Goal: Task Accomplishment & Management: Complete application form

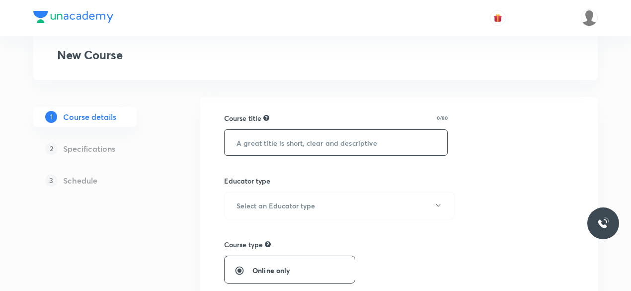
scroll to position [59, 0]
click at [310, 145] on input "text" at bounding box center [336, 142] width 223 height 25
type input "Botany"
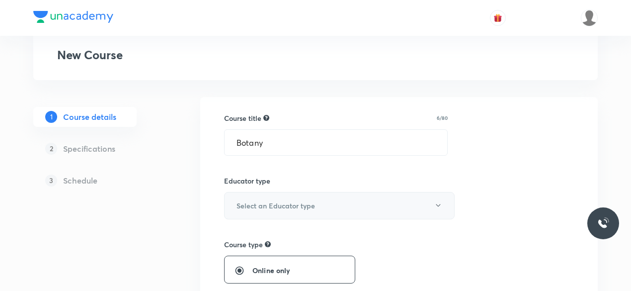
click at [433, 211] on button "Select an Educator type" at bounding box center [339, 205] width 231 height 27
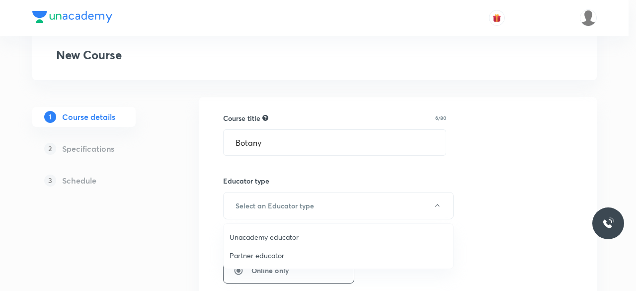
click at [297, 237] on span "Unacademy educator" at bounding box center [339, 237] width 218 height 10
radio input "false"
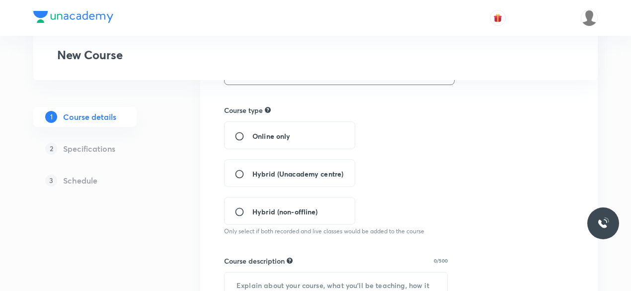
scroll to position [202, 0]
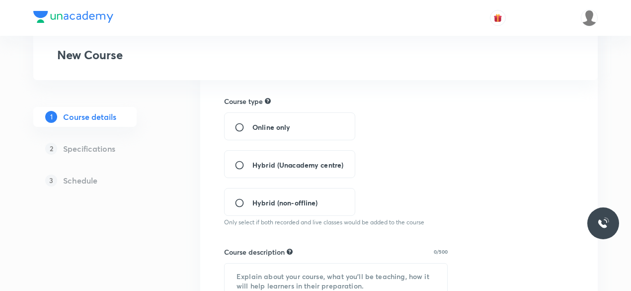
click at [265, 160] on span "Hybrid (Unacademy centre)" at bounding box center [297, 165] width 91 height 10
click at [252, 160] on input "Hybrid (Unacademy centre)" at bounding box center [244, 165] width 18 height 10
radio input "true"
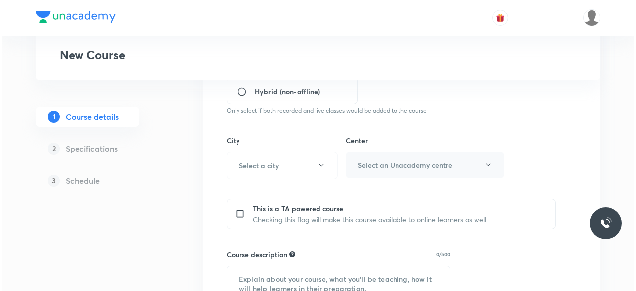
scroll to position [316, 0]
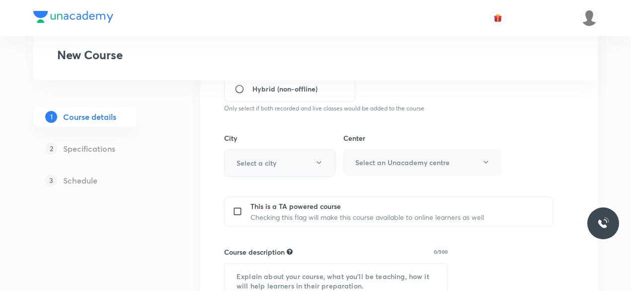
click at [283, 162] on button "Select a city" at bounding box center [279, 162] width 111 height 27
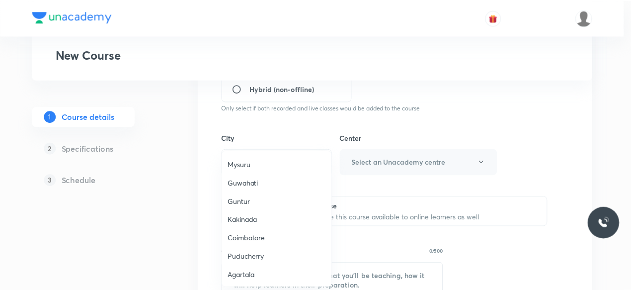
scroll to position [354, 0]
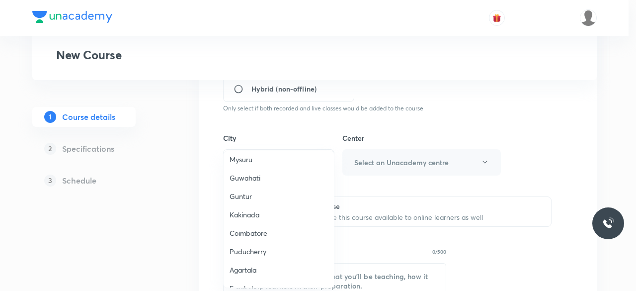
click at [253, 237] on span "Coimbatore" at bounding box center [279, 233] width 98 height 10
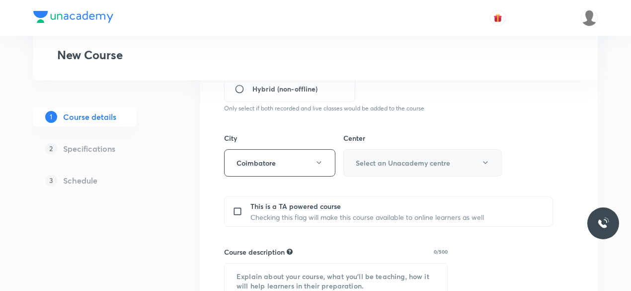
click at [483, 168] on button "Select an Unacademy centre" at bounding box center [422, 162] width 159 height 27
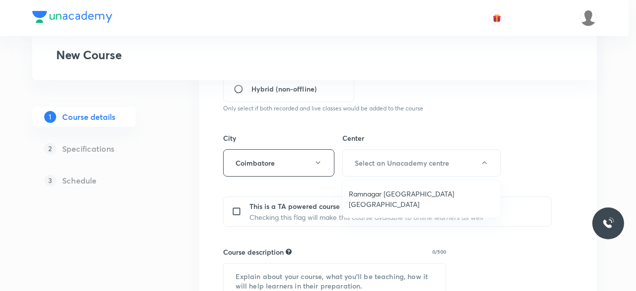
click at [458, 192] on span "Ramnagar Gandhipuram Coimbatore" at bounding box center [422, 198] width 146 height 21
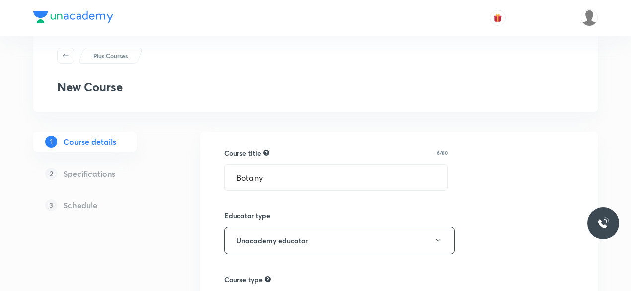
scroll to position [36, 0]
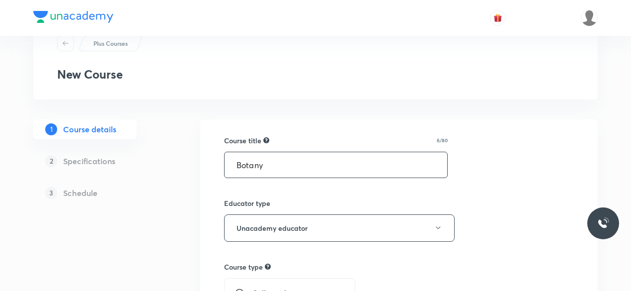
drag, startPoint x: 278, startPoint y: 170, endPoint x: 206, endPoint y: 161, distance: 73.2
paste input "Course On Botany for NEET Conquer 2 2026"
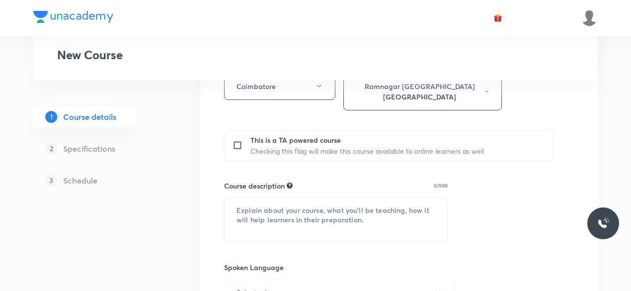
scroll to position [393, 0]
type input "Course On Botany for NEET Conquer 2 2026"
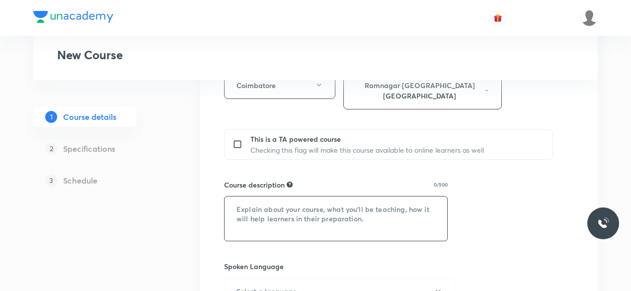
click at [279, 197] on textarea at bounding box center [336, 218] width 223 height 44
paste textarea ""In this course, [PERSON_NAME] P will provide in-depth knowledge of Botany. The…"
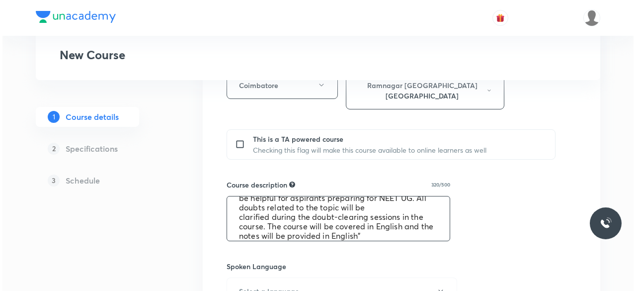
scroll to position [38, 0]
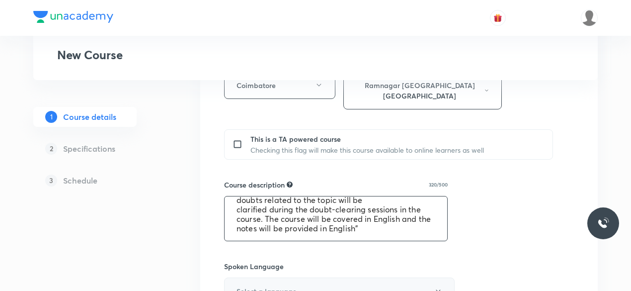
type textarea ""In this course, [PERSON_NAME] P will provide in-depth knowledge of Botany. The…"
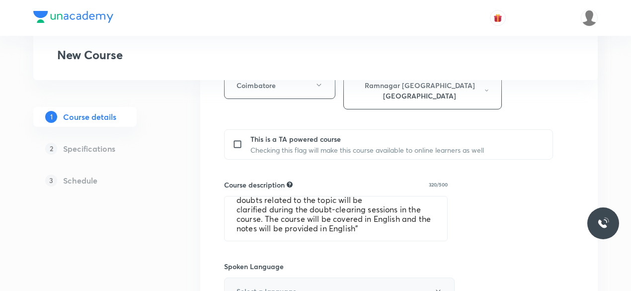
click at [440, 290] on icon "button" at bounding box center [438, 291] width 4 height 2
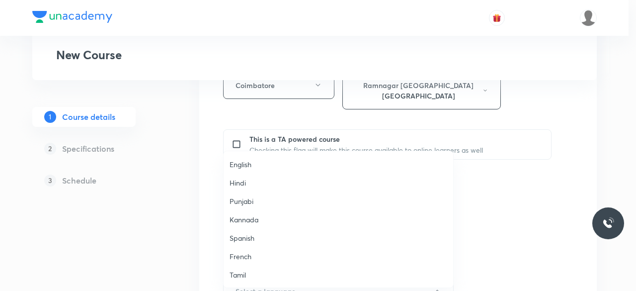
click at [262, 163] on span "English" at bounding box center [339, 164] width 218 height 10
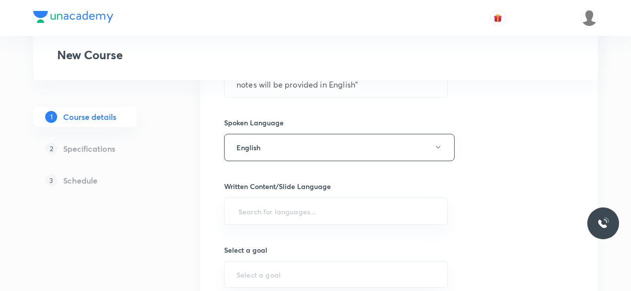
scroll to position [543, 0]
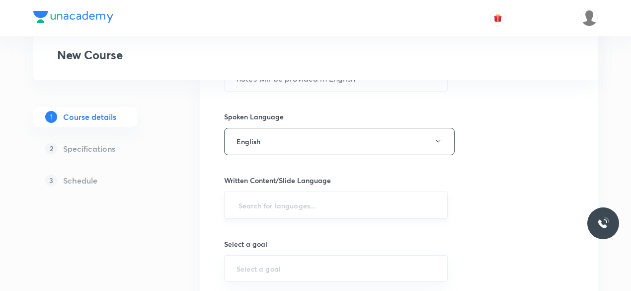
click at [398, 198] on input "text" at bounding box center [336, 205] width 199 height 18
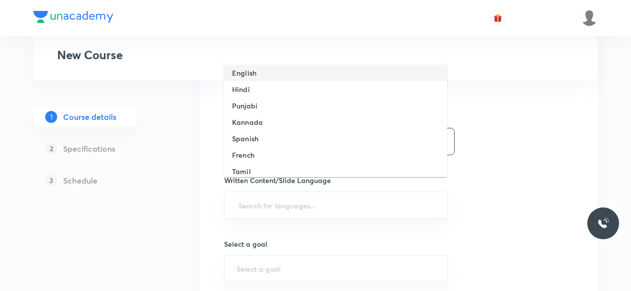
click at [294, 71] on li "English" at bounding box center [335, 73] width 223 height 16
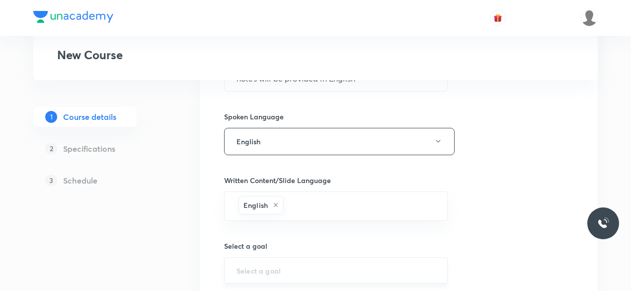
click at [364, 257] on div "​" at bounding box center [336, 270] width 224 height 26
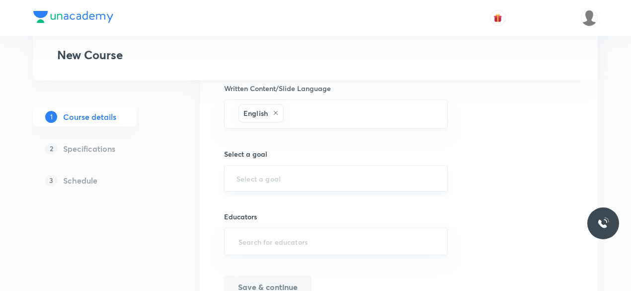
scroll to position [676, 0]
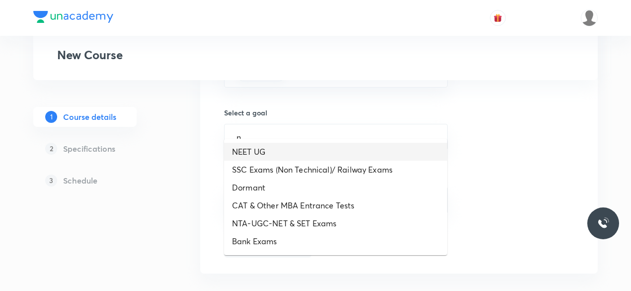
click at [275, 150] on li "NEET UG" at bounding box center [335, 152] width 223 height 18
type input "NEET UG"
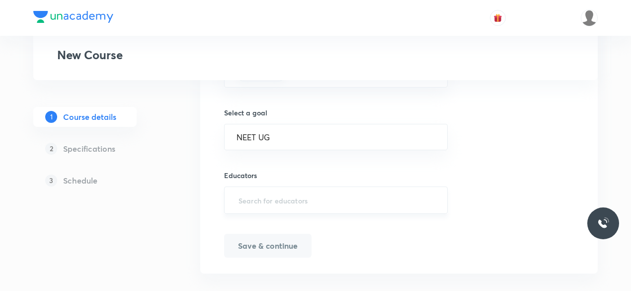
click at [285, 191] on input "text" at bounding box center [336, 200] width 199 height 18
paste input ""In this course, Dr. Rajeswari P will provide in-depth knowledge of Botany. The…"
type input ""In this course, Dr. Rajeswari P will provide in-depth knowledge of Botany. The…"
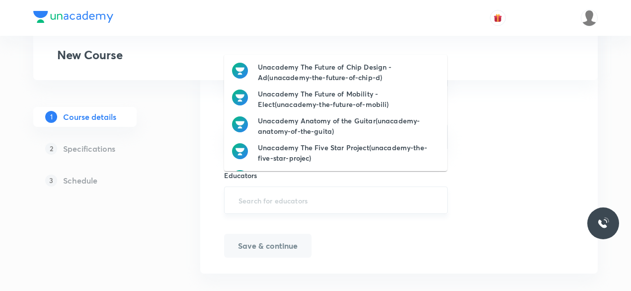
scroll to position [0, 0]
paste input "RajiRajeswari-7477"
type input "RajiRajeswari-7477"
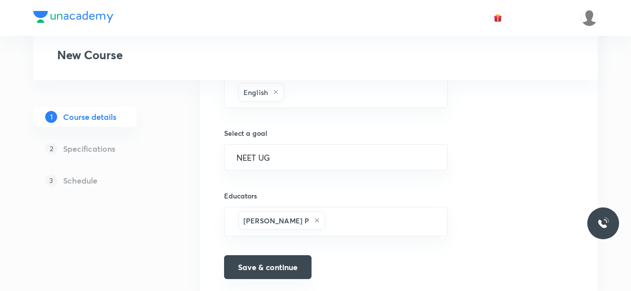
scroll to position [678, 0]
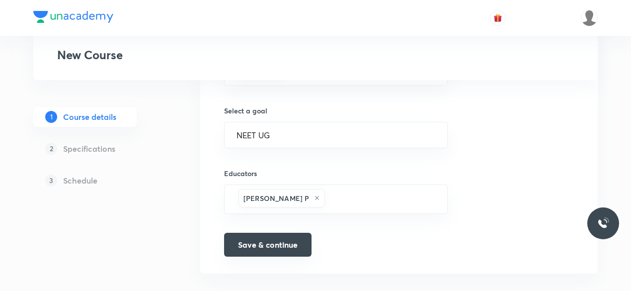
click at [270, 233] on button "Save & continue" at bounding box center [267, 245] width 87 height 24
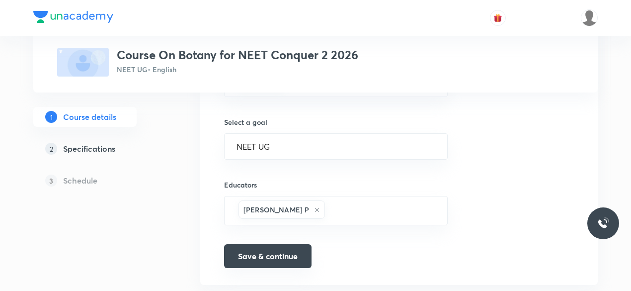
scroll to position [690, 0]
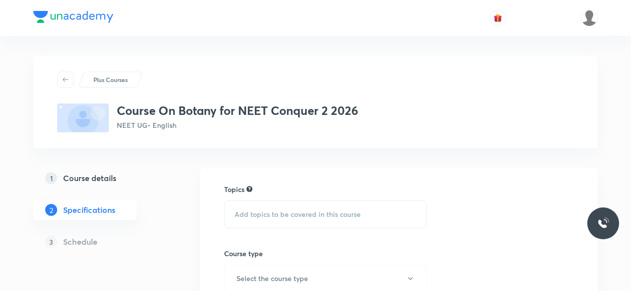
click at [274, 216] on span "Add topics to be covered in this course" at bounding box center [298, 214] width 126 height 8
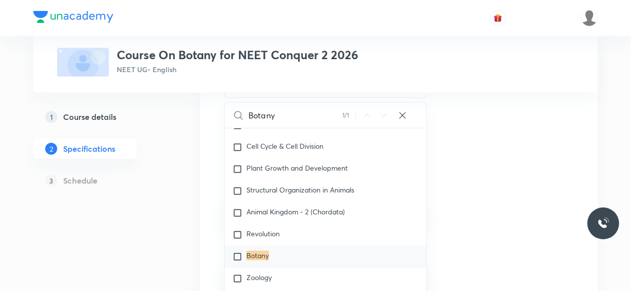
scroll to position [136, 0]
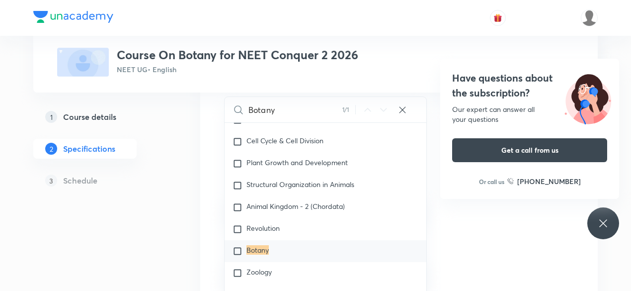
type input "Botany"
click at [241, 250] on input "checkbox" at bounding box center [240, 251] width 14 height 10
checkbox input "true"
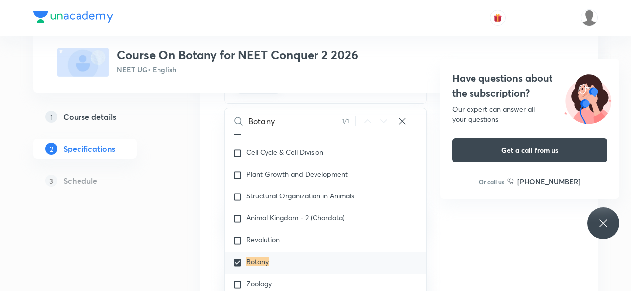
click at [456, 214] on div "Topics Botany CLEAR Botany 1 / 1 ​ Biology Previous Year & Mock Questions Diver…" at bounding box center [399, 250] width 350 height 404
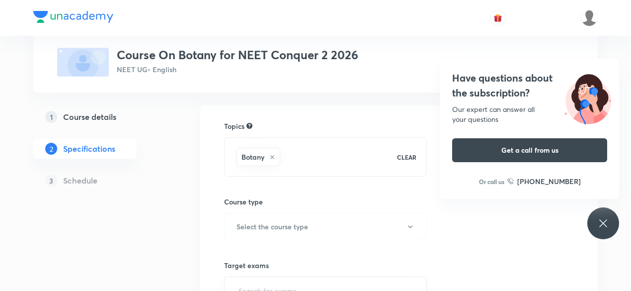
scroll to position [77, 0]
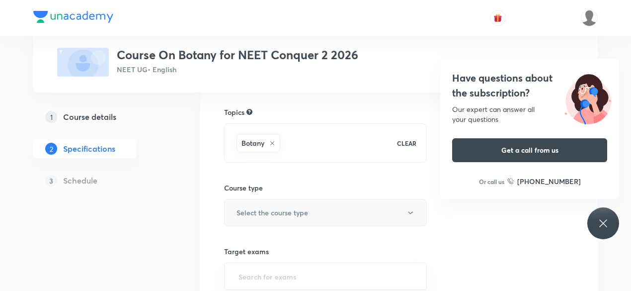
click at [390, 209] on button "Select the course type" at bounding box center [325, 212] width 203 height 27
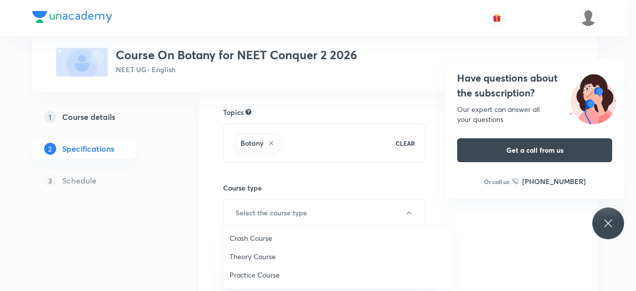
click at [266, 261] on span "Theory Course" at bounding box center [339, 256] width 218 height 10
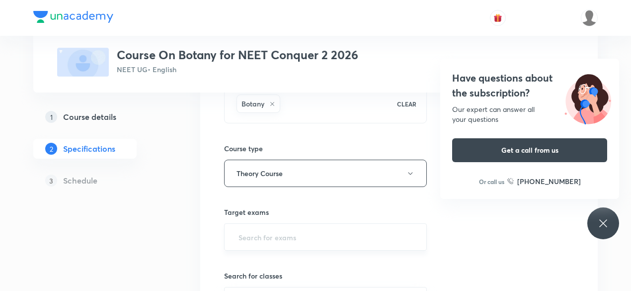
scroll to position [117, 0]
click at [354, 228] on input "text" at bounding box center [326, 236] width 178 height 18
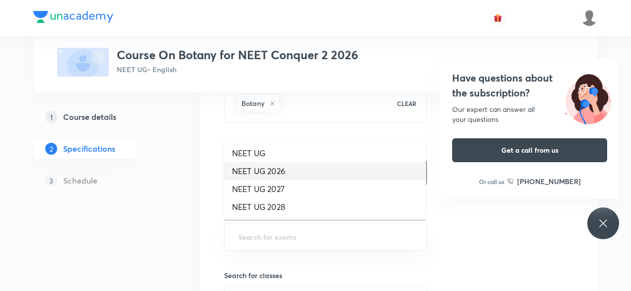
click at [294, 172] on li "NEET UG 2026" at bounding box center [325, 171] width 202 height 18
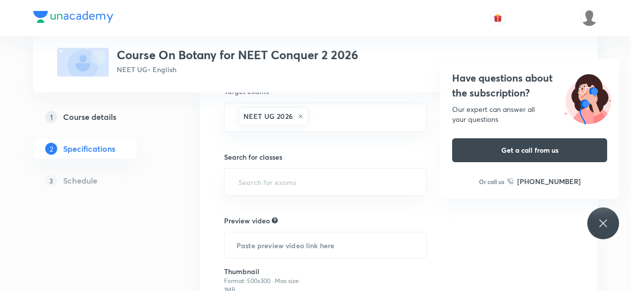
scroll to position [239, 0]
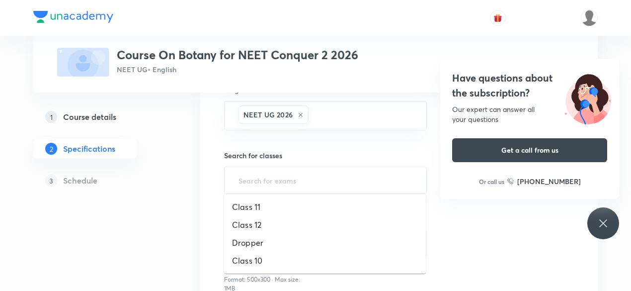
click at [304, 171] on input "text" at bounding box center [326, 180] width 178 height 18
click at [273, 246] on li "Dropper" at bounding box center [325, 243] width 202 height 18
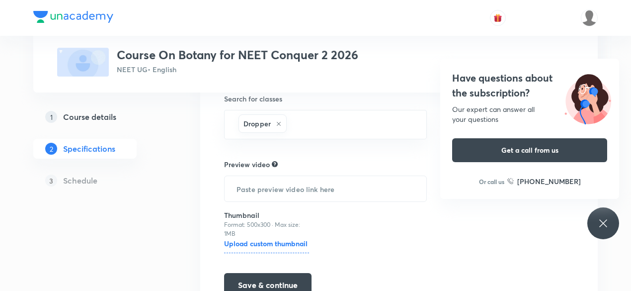
scroll to position [346, 0]
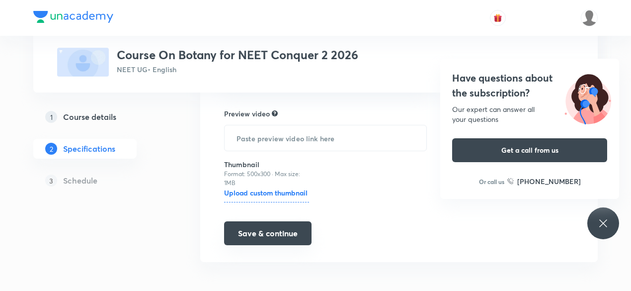
click at [275, 231] on button "Save & continue" at bounding box center [267, 233] width 87 height 24
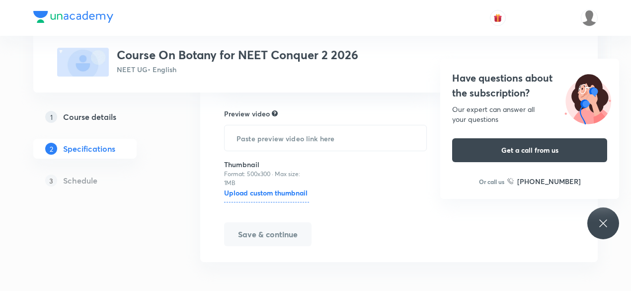
click at [606, 221] on icon at bounding box center [602, 222] width 7 height 7
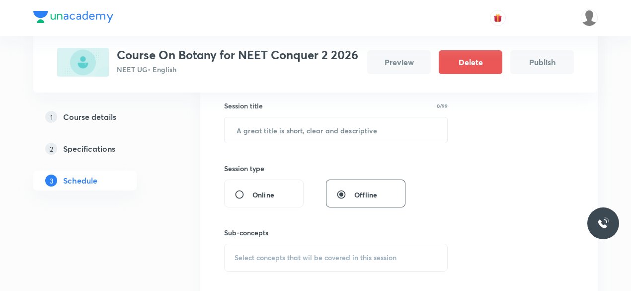
scroll to position [181, 0]
click at [326, 143] on input "text" at bounding box center [336, 130] width 223 height 25
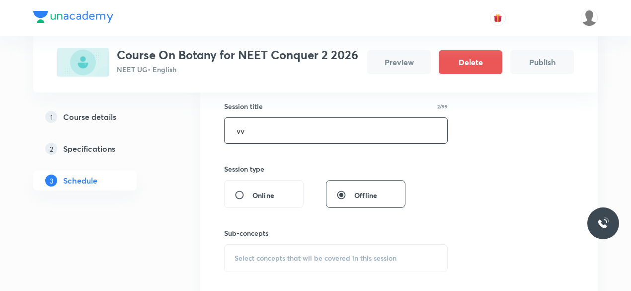
type input "v"
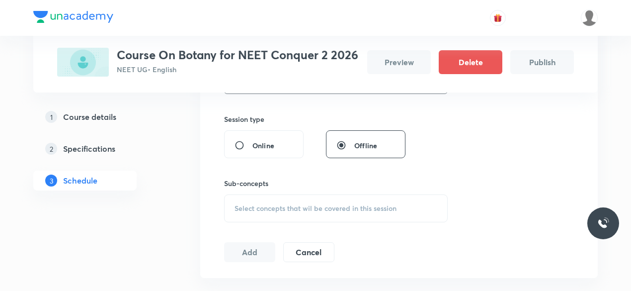
scroll to position [225, 0]
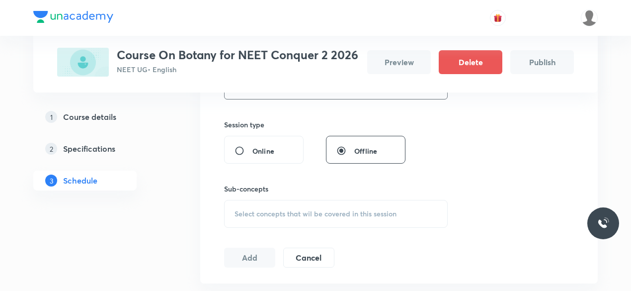
type input "Botany"
click at [298, 228] on div "Select concepts that wil be covered in this session" at bounding box center [336, 214] width 224 height 28
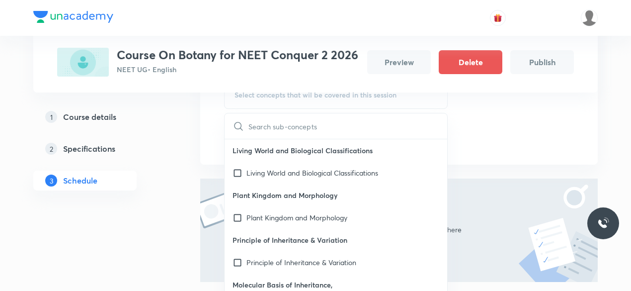
scroll to position [350, 0]
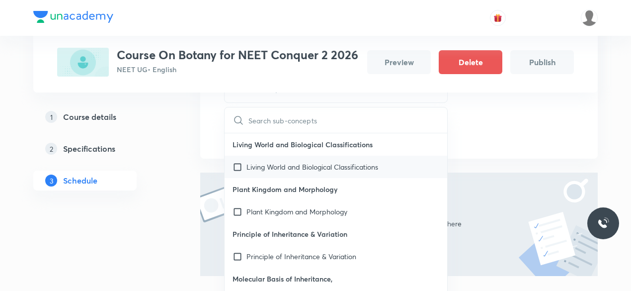
click at [289, 178] on div "Living World and Biological Classifications" at bounding box center [336, 167] width 223 height 22
checkbox input "true"
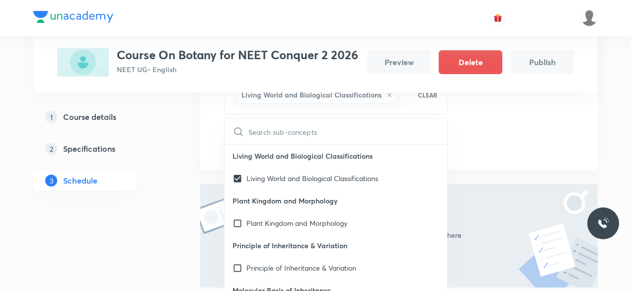
click at [481, 170] on div "Session 1 Live class Session title 6/99 Botany ​ Session type Online Offline Su…" at bounding box center [399, 9] width 398 height 321
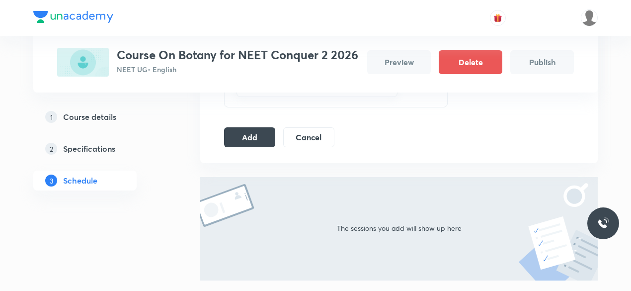
scroll to position [358, 0]
click at [261, 145] on button "Add" at bounding box center [249, 135] width 51 height 20
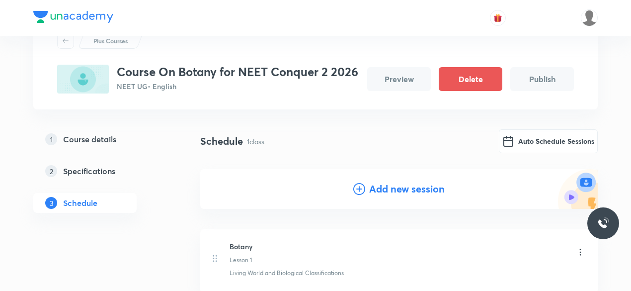
scroll to position [41, 0]
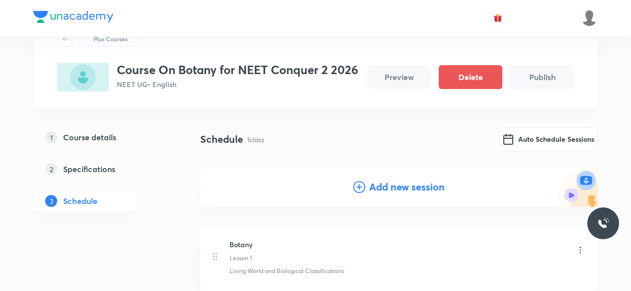
click at [382, 207] on div "Add new session" at bounding box center [399, 187] width 398 height 40
click at [395, 194] on h4 "Add new session" at bounding box center [407, 186] width 76 height 15
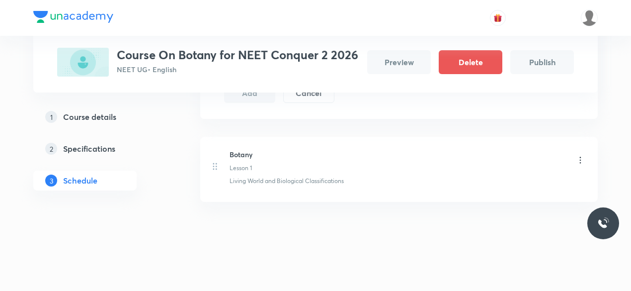
click at [395, 202] on li "Botany Lesson 1 Living World and Biological Classifications" at bounding box center [399, 169] width 398 height 65
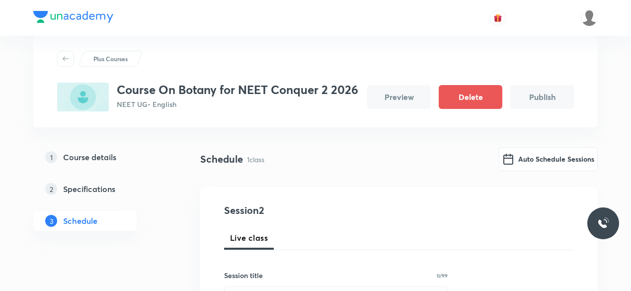
scroll to position [20, 0]
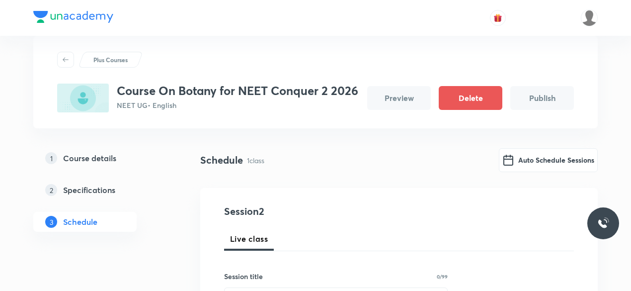
click at [374, 172] on div "Schedule 1 class Auto Schedule Sessions" at bounding box center [399, 160] width 398 height 24
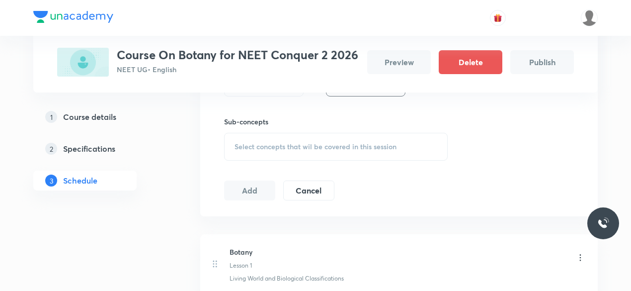
click at [400, 200] on div "Session 2 Live class Session title 0/99 ​ Session type Online Offline Sub-conce…" at bounding box center [399, 61] width 350 height 278
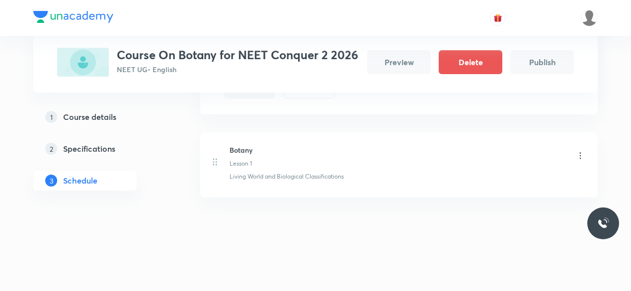
click at [584, 157] on icon at bounding box center [580, 156] width 10 height 10
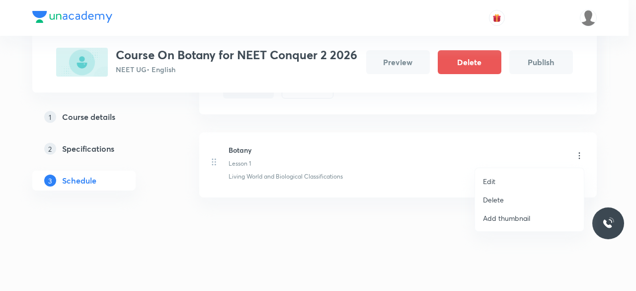
click at [567, 153] on div at bounding box center [318, 145] width 636 height 291
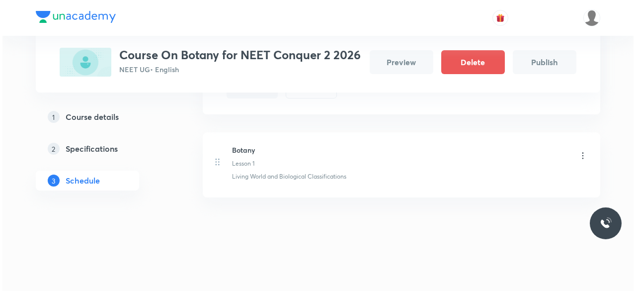
scroll to position [0, 0]
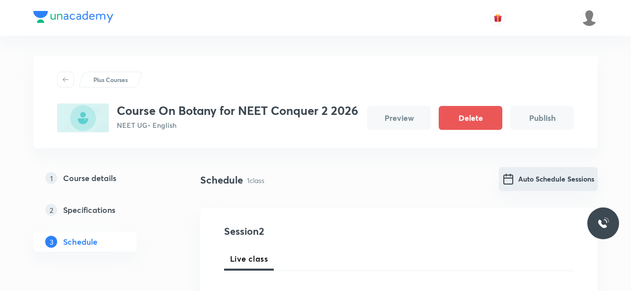
click at [537, 191] on button "Auto Schedule Sessions" at bounding box center [548, 179] width 99 height 24
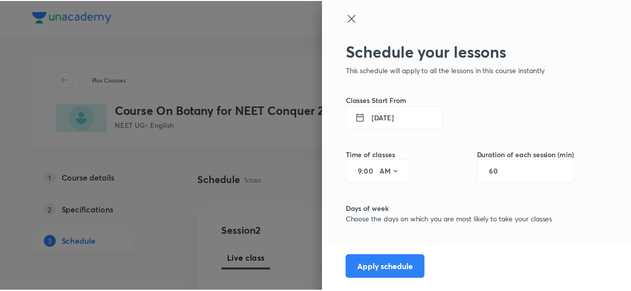
scroll to position [77, 0]
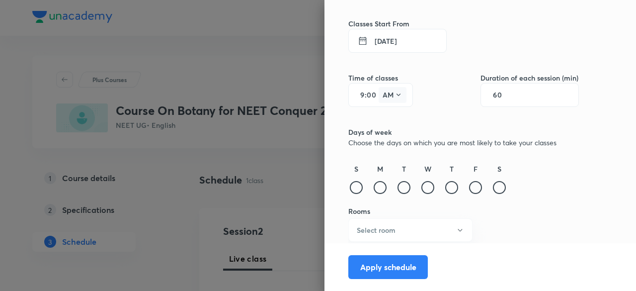
click at [385, 93] on button "AM" at bounding box center [393, 95] width 28 height 16
click at [356, 98] on div at bounding box center [318, 145] width 636 height 291
click at [405, 39] on button "5 Sep 2025" at bounding box center [397, 41] width 98 height 24
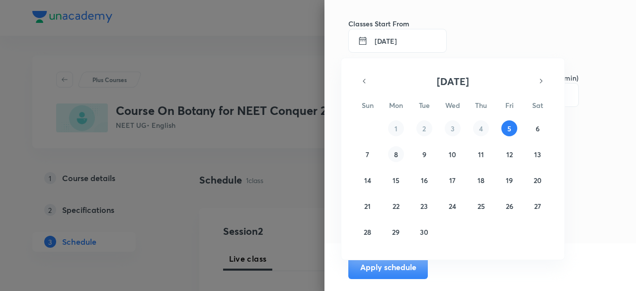
click at [399, 159] on button "8" at bounding box center [396, 154] width 16 height 16
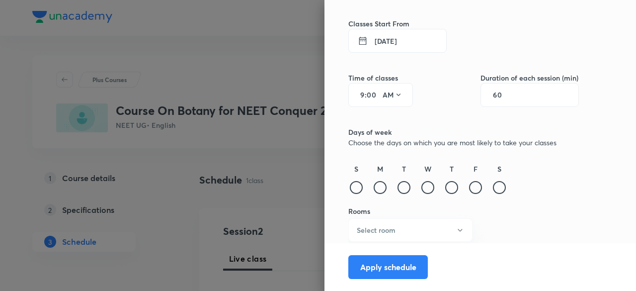
click at [358, 95] on div "9 : 00 AM" at bounding box center [380, 95] width 65 height 24
click at [379, 92] on button "AM" at bounding box center [393, 95] width 28 height 16
click at [371, 92] on div at bounding box center [318, 145] width 636 height 291
click at [355, 92] on input "9" at bounding box center [359, 95] width 12 height 8
click at [385, 92] on button "AM" at bounding box center [393, 95] width 28 height 16
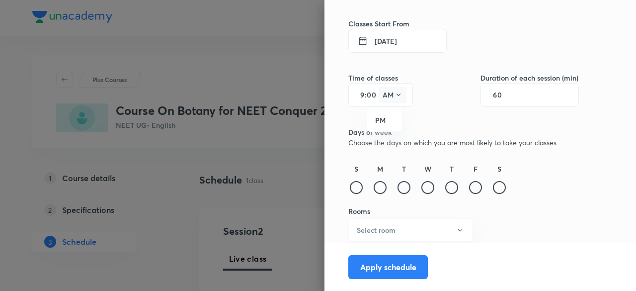
click at [385, 92] on div at bounding box center [318, 145] width 636 height 291
click at [507, 89] on div "60" at bounding box center [530, 95] width 98 height 24
click at [496, 94] on input "60" at bounding box center [502, 95] width 19 height 8
click at [500, 91] on input "45" at bounding box center [502, 95] width 19 height 8
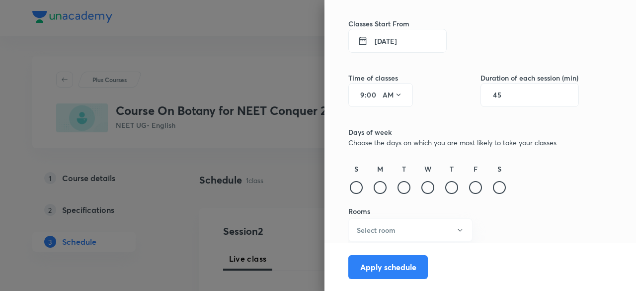
type input "4"
type input "60"
click at [521, 137] on p "Choose the days on which you are most likely to take your classes" at bounding box center [463, 142] width 231 height 10
click at [374, 184] on div at bounding box center [380, 187] width 13 height 13
click at [403, 231] on button "Select room" at bounding box center [410, 229] width 124 height 23
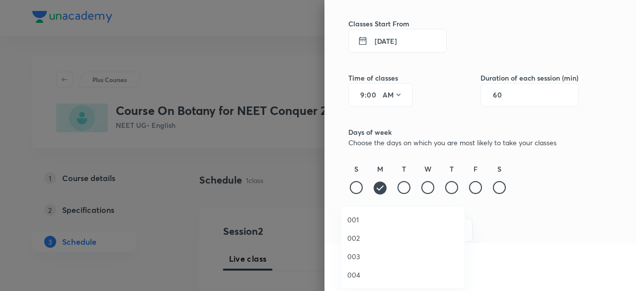
click at [361, 256] on span "003" at bounding box center [402, 256] width 111 height 10
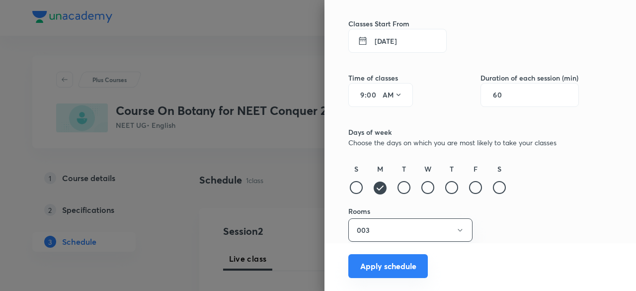
click at [399, 264] on button "Apply schedule" at bounding box center [388, 266] width 80 height 24
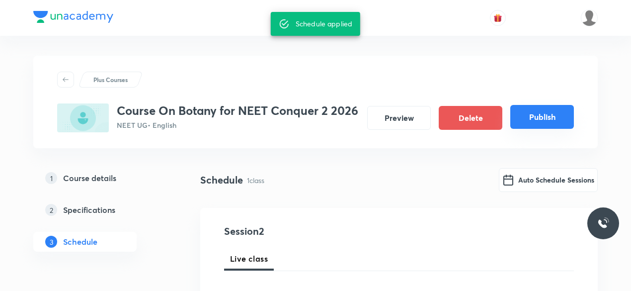
click at [535, 117] on button "Publish" at bounding box center [542, 117] width 64 height 24
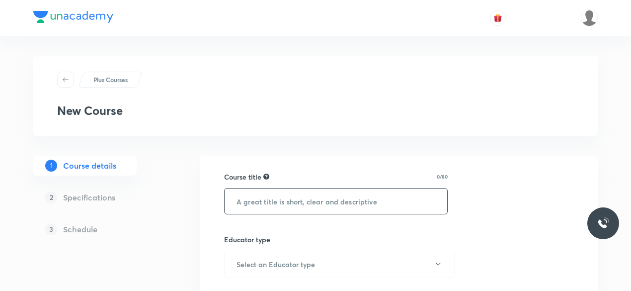
click at [268, 203] on input "text" at bounding box center [336, 200] width 223 height 25
paste input "Course On Botany for NEET Conquer 1 2026"
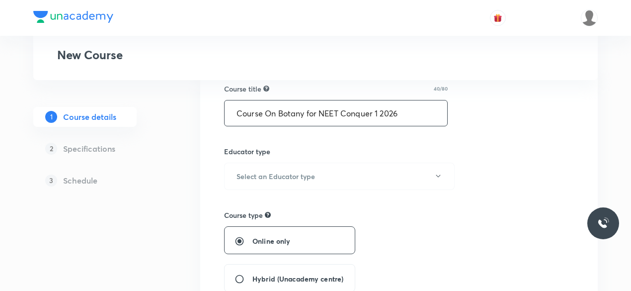
scroll to position [90, 0]
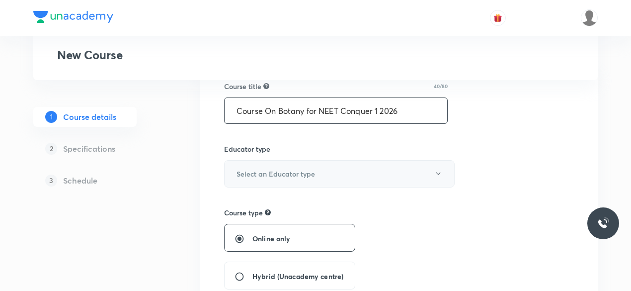
type input "Course On Botany for NEET Conquer 1 2026"
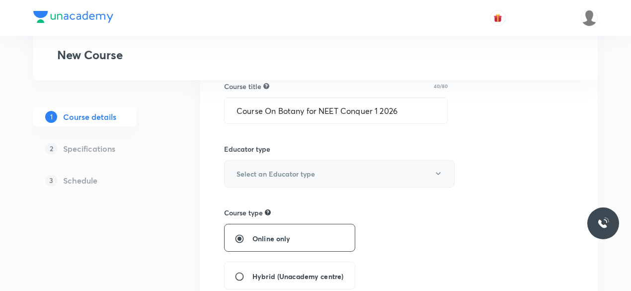
click at [441, 173] on icon "button" at bounding box center [438, 173] width 8 height 8
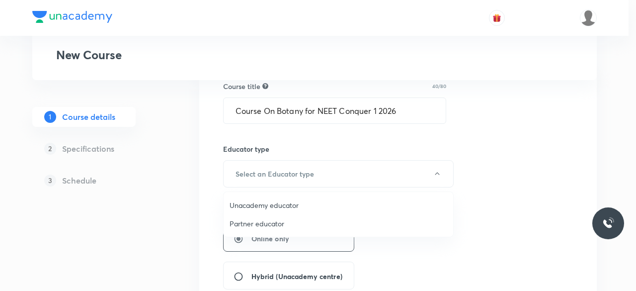
click at [333, 210] on li "Unacademy educator" at bounding box center [339, 205] width 230 height 18
radio input "false"
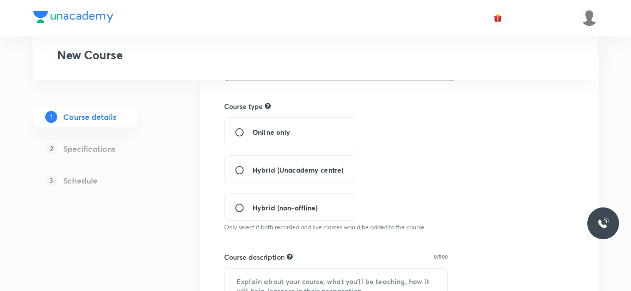
scroll to position [216, 0]
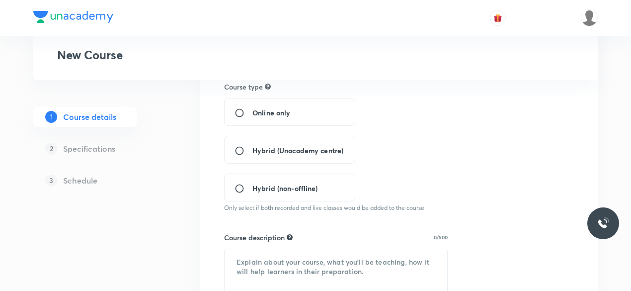
click at [309, 158] on div "Hybrid (Unacademy centre)" at bounding box center [289, 150] width 131 height 28
click at [291, 145] on span "Hybrid (Unacademy centre)" at bounding box center [297, 150] width 91 height 10
click at [252, 146] on input "Hybrid (Unacademy centre)" at bounding box center [244, 151] width 18 height 10
radio input "true"
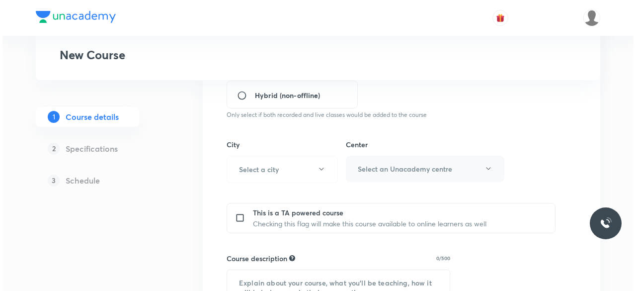
scroll to position [329, 0]
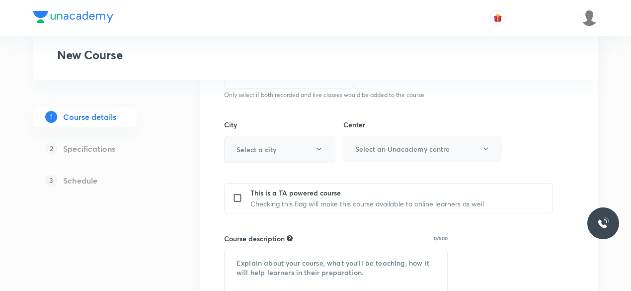
click at [325, 150] on button "Select a city" at bounding box center [279, 149] width 111 height 27
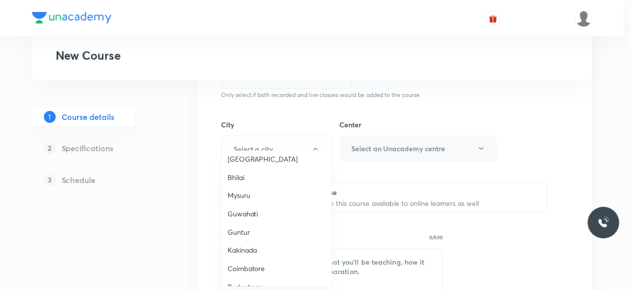
scroll to position [322, 0]
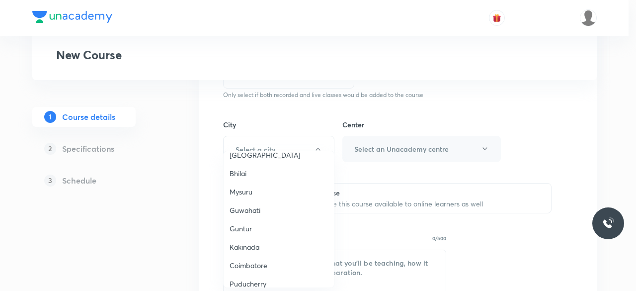
click at [260, 265] on span "Coimbatore" at bounding box center [279, 265] width 98 height 10
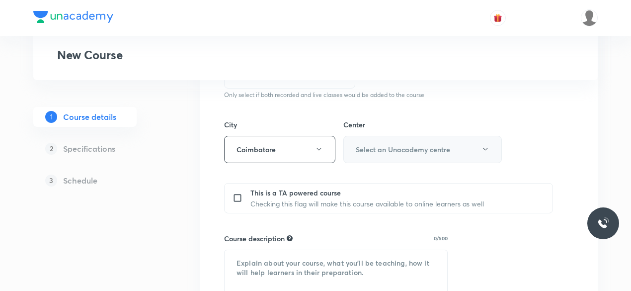
click at [454, 161] on button "Select an Unacademy centre" at bounding box center [422, 149] width 159 height 27
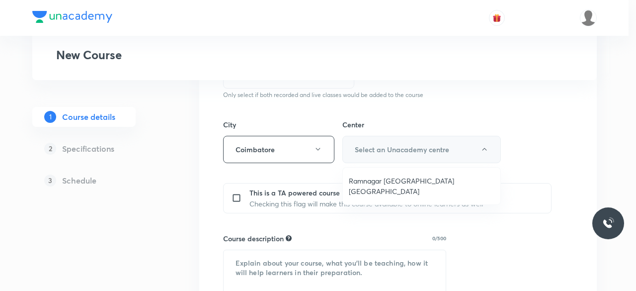
click at [454, 161] on div at bounding box center [318, 145] width 636 height 291
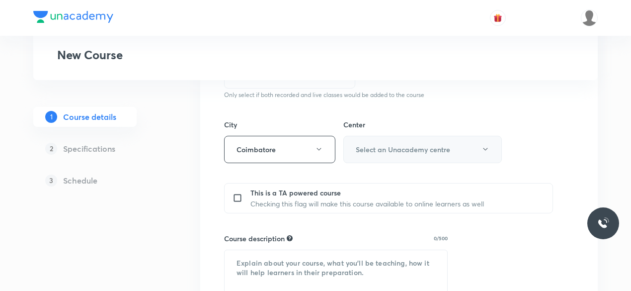
click at [448, 155] on button "Select an Unacademy centre" at bounding box center [422, 149] width 159 height 27
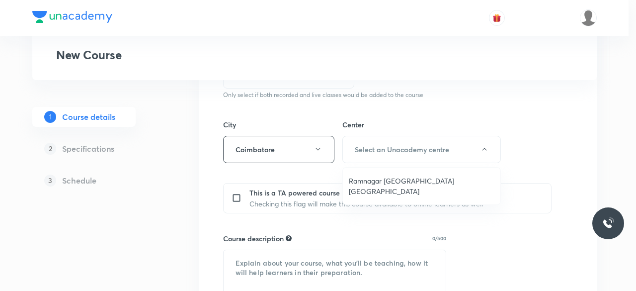
click at [443, 179] on span "Ramnagar Gandhipuram Coimbatore" at bounding box center [422, 185] width 146 height 21
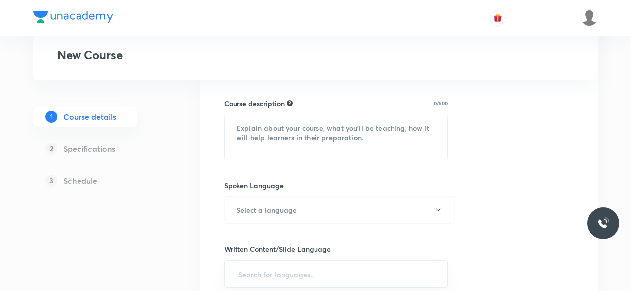
scroll to position [473, 0]
click at [323, 200] on button "Select a language" at bounding box center [339, 211] width 231 height 27
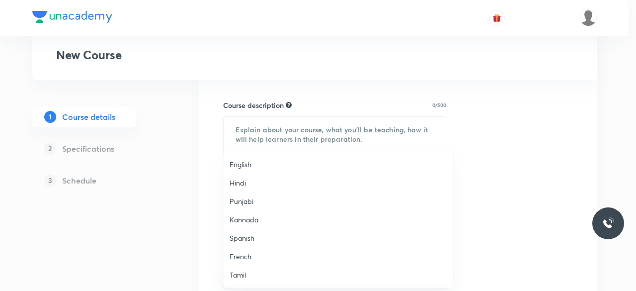
click at [567, 132] on div at bounding box center [318, 145] width 636 height 291
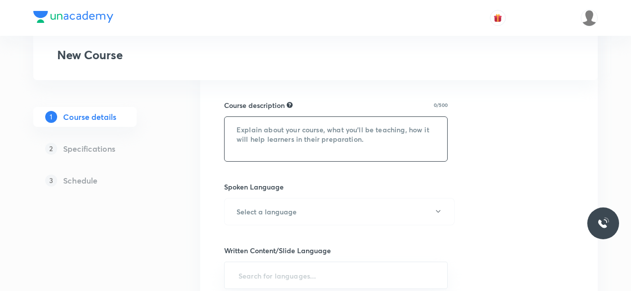
click at [271, 127] on textarea at bounding box center [336, 139] width 223 height 44
paste textarea ""In this course, [PERSON_NAME] P will provide in-depth knowledge of Botany. The…"
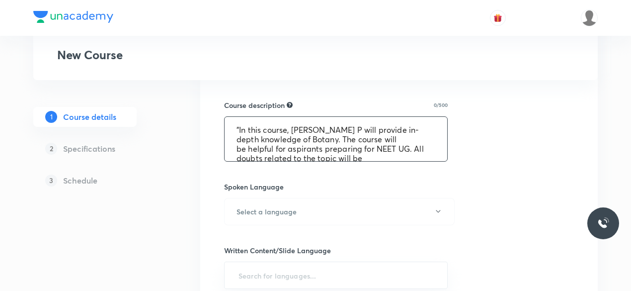
scroll to position [30, 0]
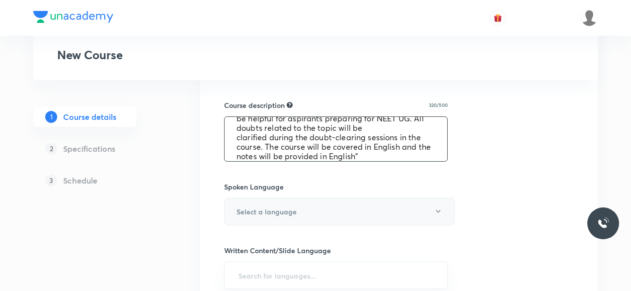
type textarea ""In this course, [PERSON_NAME] P will provide in-depth knowledge of Botany. The…"
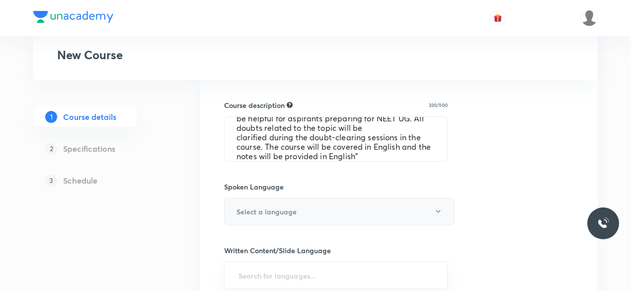
click at [333, 201] on button "Select a language" at bounding box center [339, 211] width 231 height 27
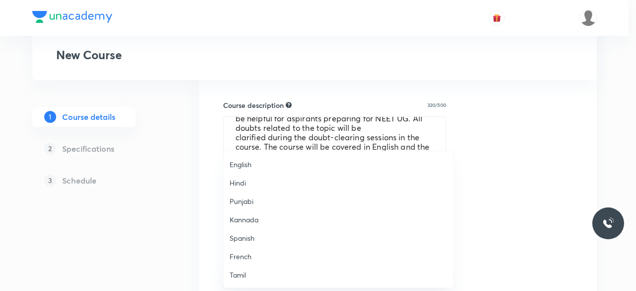
click at [275, 161] on span "English" at bounding box center [339, 164] width 218 height 10
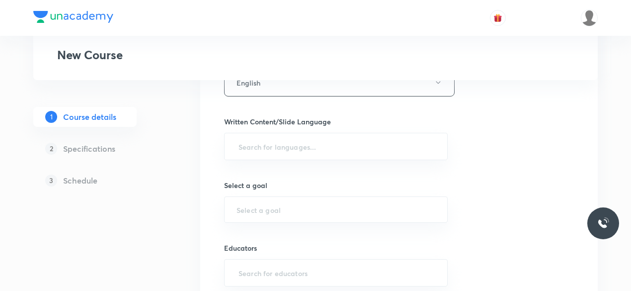
scroll to position [602, 0]
click at [412, 144] on div "​" at bounding box center [336, 145] width 224 height 27
click at [376, 137] on input "text" at bounding box center [336, 146] width 199 height 18
click at [328, 164] on li "English" at bounding box center [335, 161] width 223 height 16
click at [303, 206] on input "text" at bounding box center [336, 210] width 199 height 9
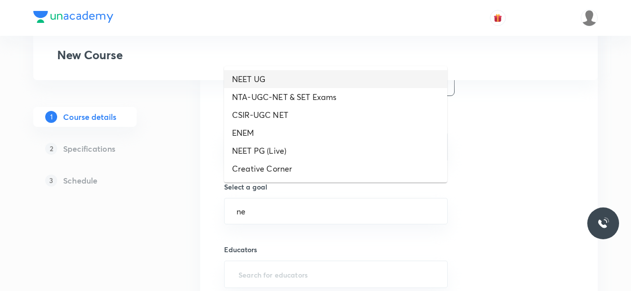
click at [278, 79] on li "NEET UG" at bounding box center [335, 79] width 223 height 18
type input "NEET UG"
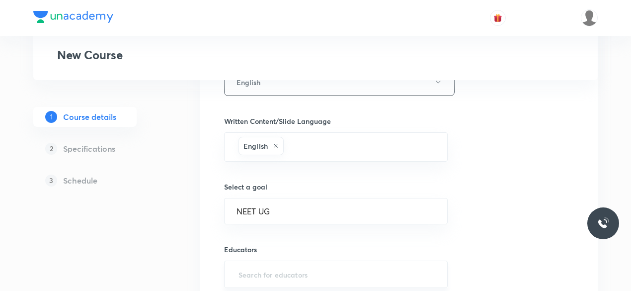
scroll to position [676, 0]
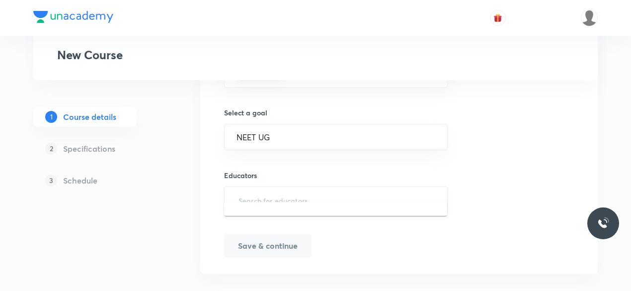
click at [301, 193] on input "text" at bounding box center [336, 200] width 199 height 18
paste input "RajiRajeswari-7477"
type input "RajiRajeswari-7477"
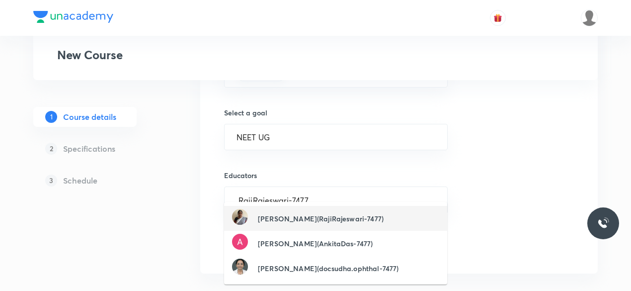
click at [313, 214] on h6 "Rajeswari P(RajiRajeswari-7477)" at bounding box center [321, 218] width 126 height 10
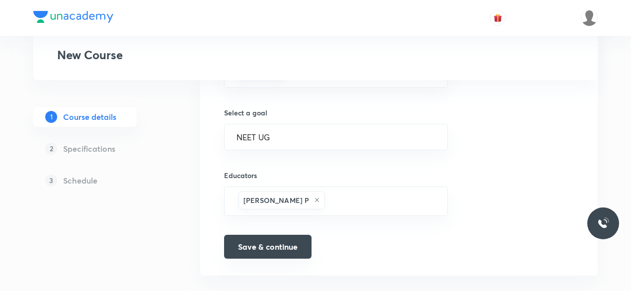
click at [286, 235] on button "Save & continue" at bounding box center [267, 247] width 87 height 24
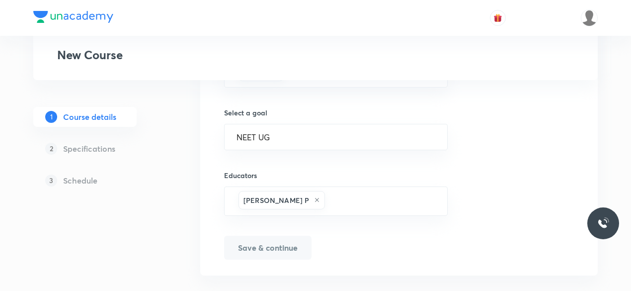
scroll to position [689, 0]
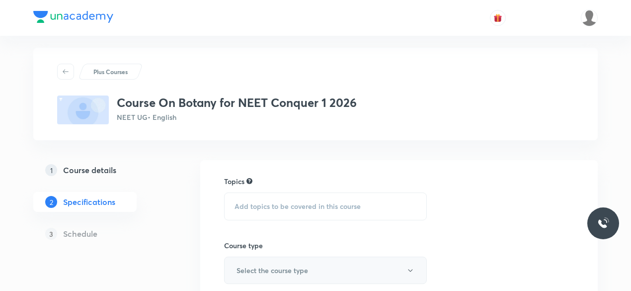
scroll to position [1, 0]
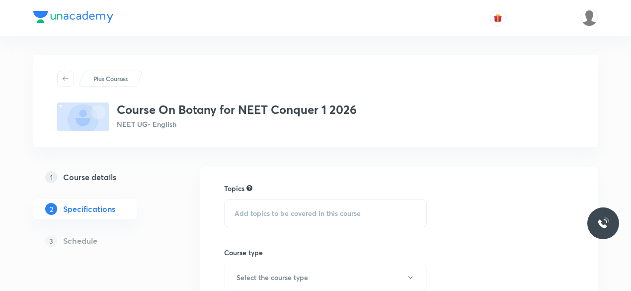
click at [301, 210] on span "Add topics to be covered in this course" at bounding box center [298, 213] width 126 height 8
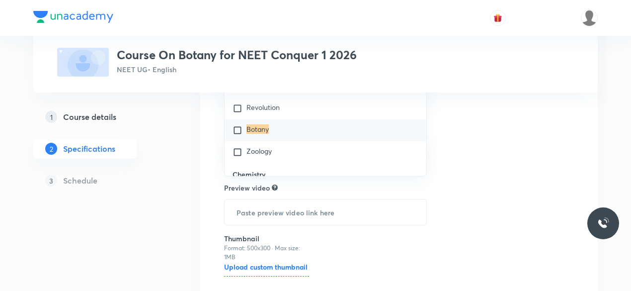
scroll to position [246, 0]
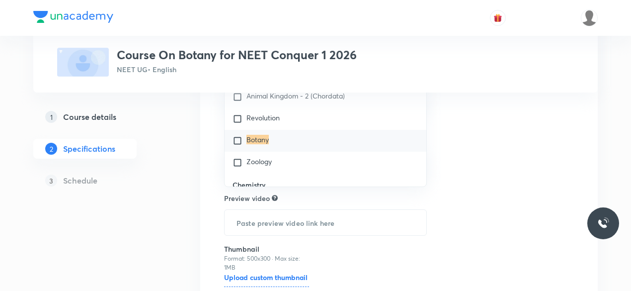
type input "Botany"
click at [241, 141] on input "checkbox" at bounding box center [240, 141] width 14 height 10
checkbox input "true"
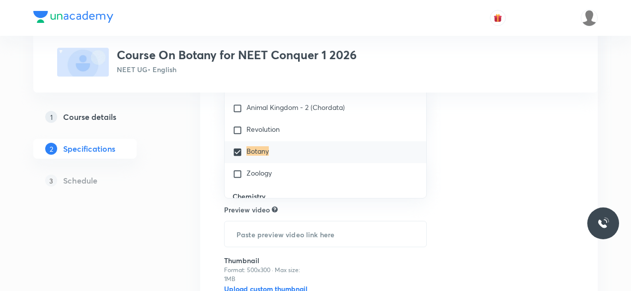
click at [497, 215] on div "Topics Botany CLEAR Botany 1 / 1 ​ Biology Previous Year & Mock Questions Diver…" at bounding box center [399, 140] width 350 height 404
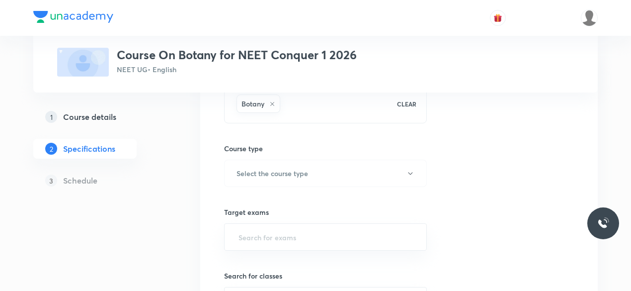
scroll to position [125, 0]
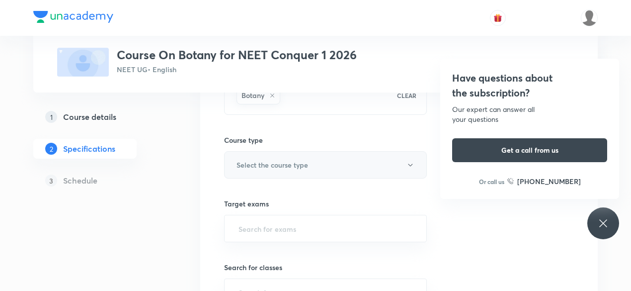
click at [322, 174] on button "Select the course type" at bounding box center [325, 164] width 203 height 27
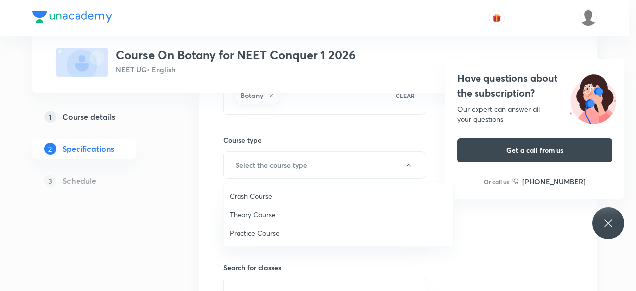
click at [291, 218] on span "Theory Course" at bounding box center [339, 214] width 218 height 10
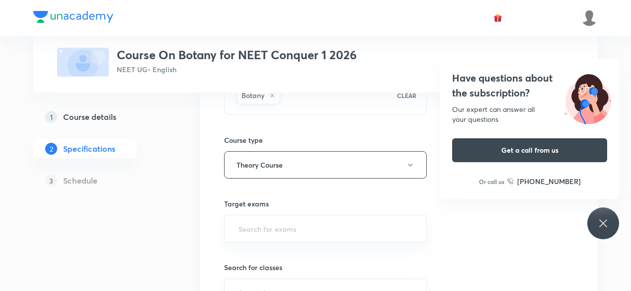
click at [605, 222] on icon at bounding box center [602, 222] width 7 height 7
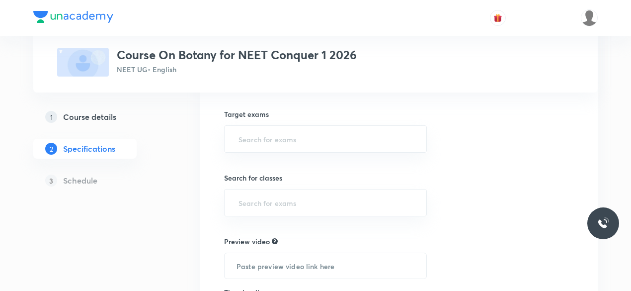
scroll to position [226, 0]
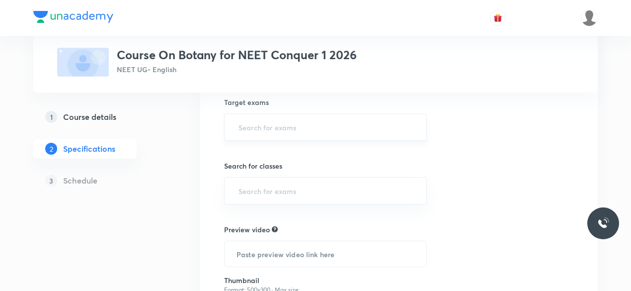
click at [293, 125] on input "text" at bounding box center [326, 127] width 178 height 18
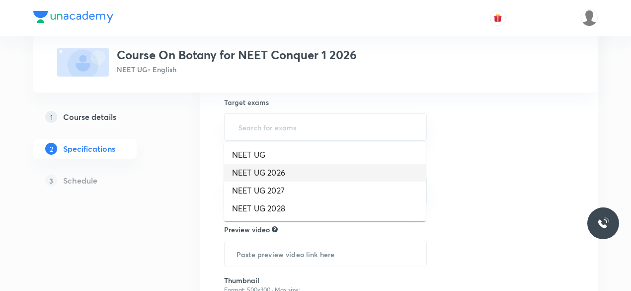
click at [279, 165] on li "NEET UG 2026" at bounding box center [325, 172] width 202 height 18
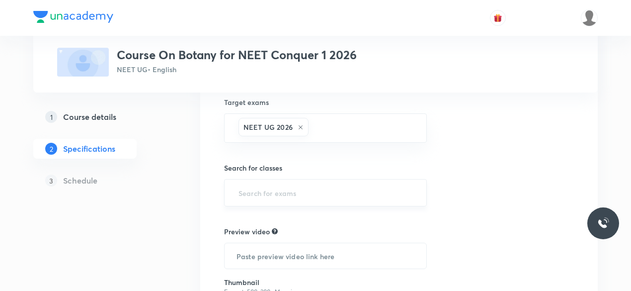
click at [283, 183] on input "text" at bounding box center [326, 192] width 178 height 18
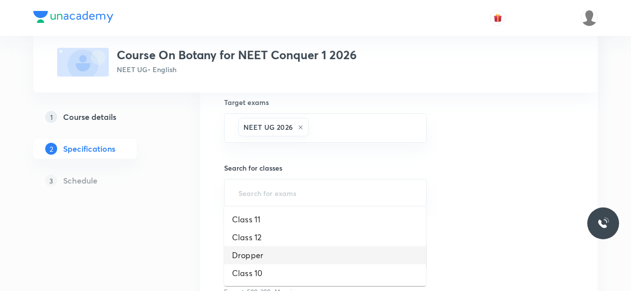
click at [272, 247] on li "Dropper" at bounding box center [325, 255] width 202 height 18
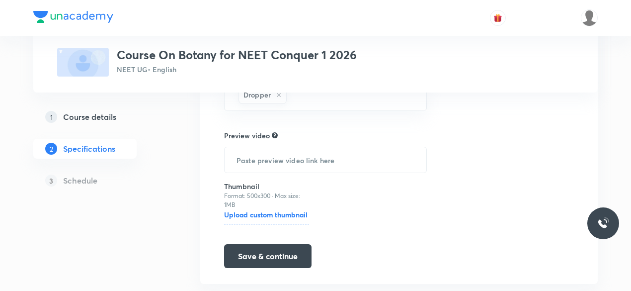
scroll to position [345, 0]
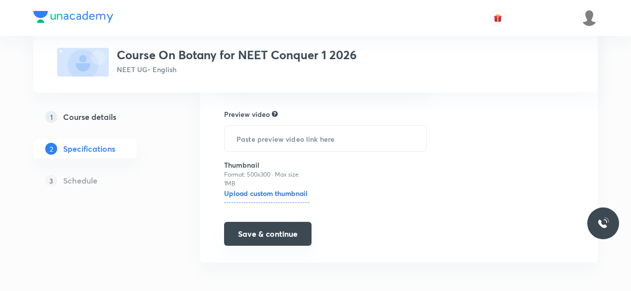
click at [278, 229] on button "Save & continue" at bounding box center [267, 234] width 87 height 24
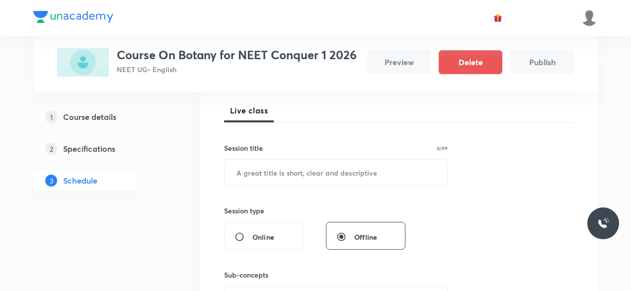
scroll to position [142, 0]
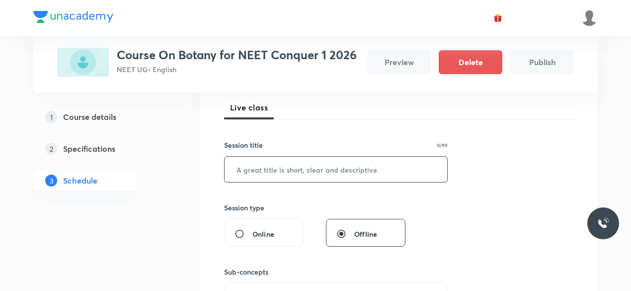
click at [288, 171] on input "text" at bounding box center [336, 169] width 223 height 25
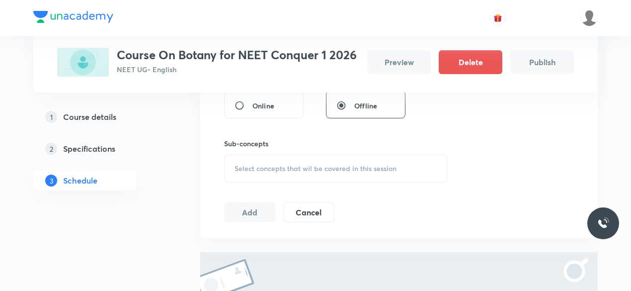
scroll to position [270, 0]
type input "Botany"
click at [358, 173] on div "Select concepts that wil be covered in this session" at bounding box center [336, 169] width 224 height 28
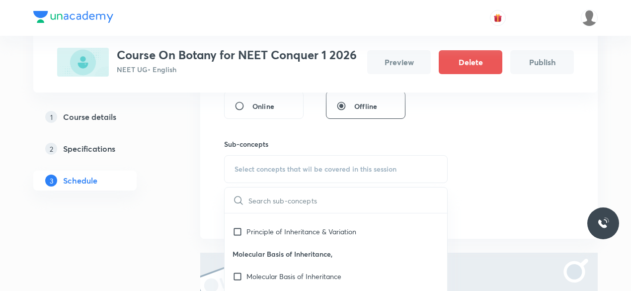
scroll to position [106, 0]
click at [281, 230] on p "Principle of Inheritance & Variation" at bounding box center [301, 230] width 110 height 10
checkbox input "true"
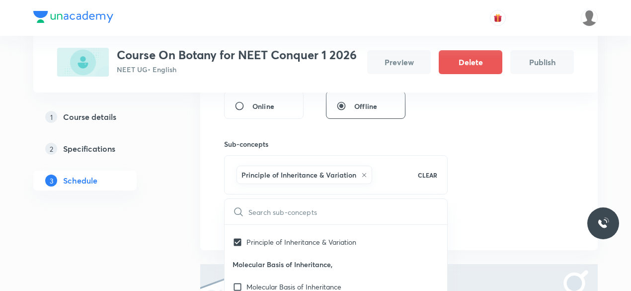
click at [473, 145] on div "Session 1 Live class Session title 6/99 Botany ​ Session type Online Offline Su…" at bounding box center [399, 89] width 350 height 289
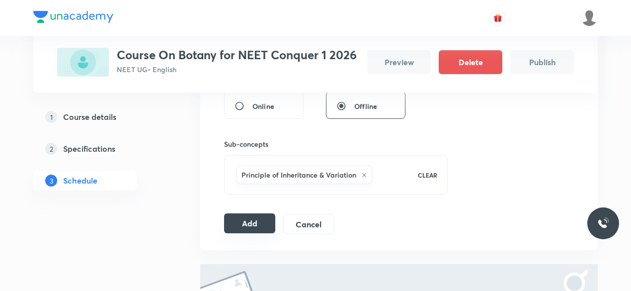
click at [231, 224] on button "Add" at bounding box center [249, 223] width 51 height 20
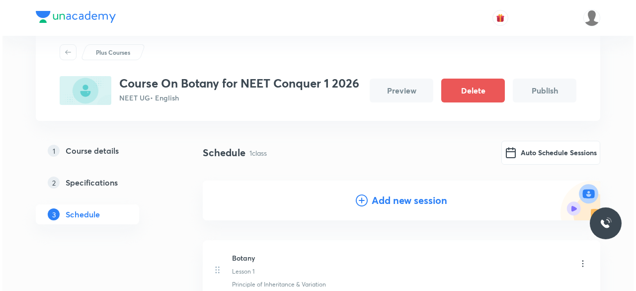
scroll to position [10, 0]
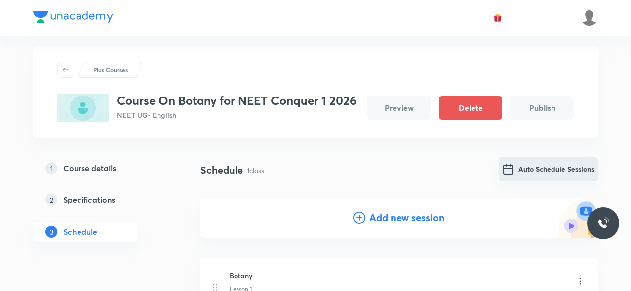
click at [531, 169] on button "Auto Schedule Sessions" at bounding box center [548, 169] width 99 height 24
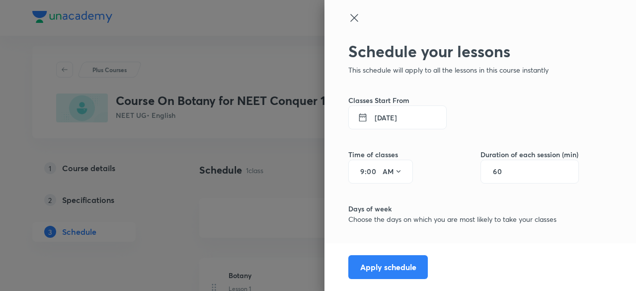
click at [399, 123] on button "[DATE]" at bounding box center [397, 117] width 98 height 24
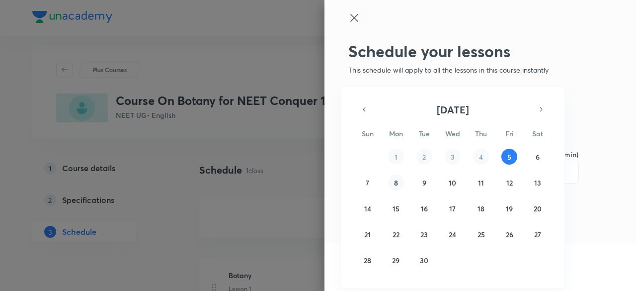
click at [394, 176] on button "8" at bounding box center [396, 182] width 16 height 16
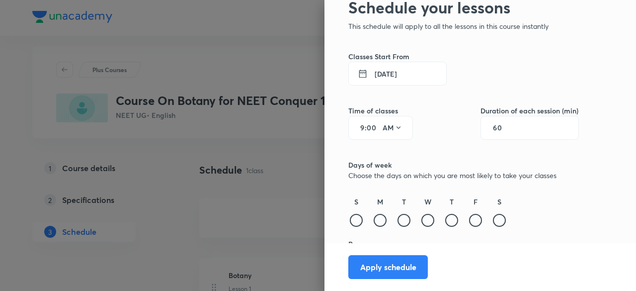
scroll to position [77, 0]
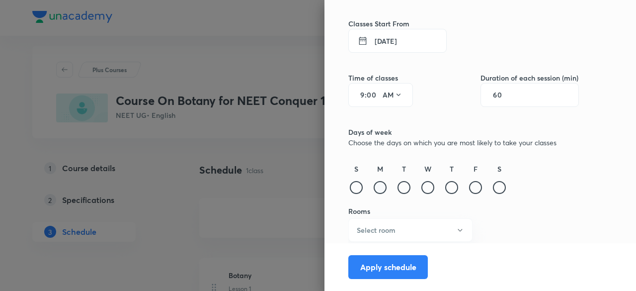
click at [374, 185] on div at bounding box center [380, 187] width 13 height 13
click at [398, 185] on div at bounding box center [404, 187] width 13 height 13
click at [421, 185] on div at bounding box center [427, 187] width 13 height 13
click at [447, 187] on div at bounding box center [451, 187] width 13 height 13
click at [469, 187] on div at bounding box center [475, 187] width 13 height 13
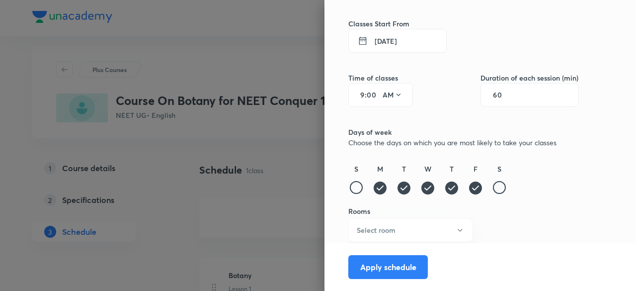
click at [493, 189] on div at bounding box center [499, 187] width 13 height 13
click at [456, 228] on icon "button" at bounding box center [460, 230] width 8 height 8
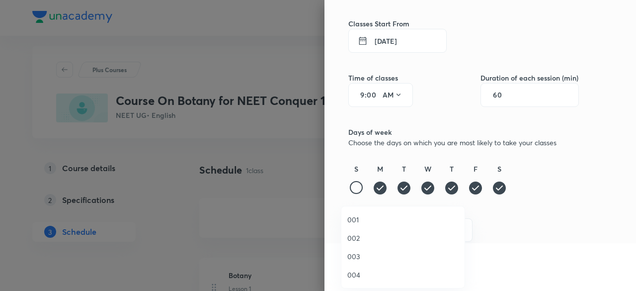
click at [365, 219] on span "001" at bounding box center [402, 219] width 111 height 10
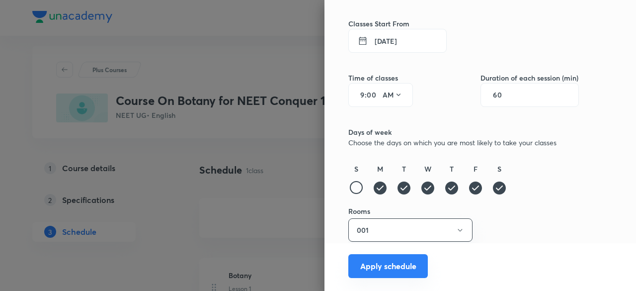
click at [384, 266] on button "Apply schedule" at bounding box center [388, 266] width 80 height 24
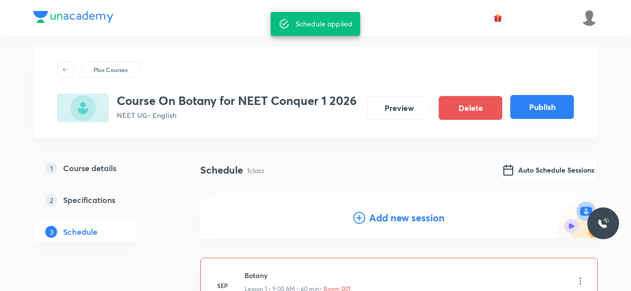
click at [538, 115] on button "Publish" at bounding box center [542, 107] width 64 height 24
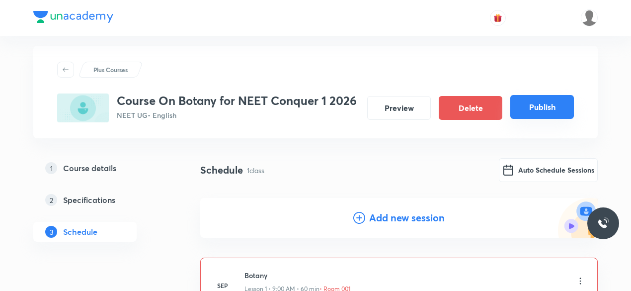
click at [538, 115] on button "Publish" at bounding box center [542, 107] width 64 height 24
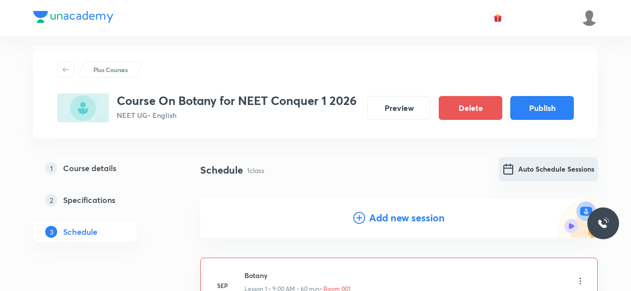
click at [536, 164] on button "Auto Schedule Sessions" at bounding box center [548, 169] width 99 height 24
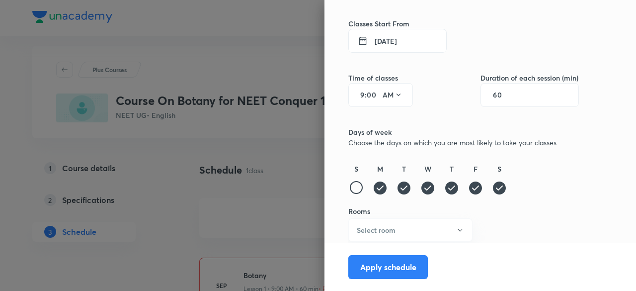
click at [493, 190] on icon at bounding box center [499, 187] width 13 height 13
click at [446, 189] on icon at bounding box center [451, 187] width 13 height 13
click at [469, 186] on icon at bounding box center [475, 187] width 13 height 13
click at [421, 234] on button "Select room" at bounding box center [410, 229] width 124 height 23
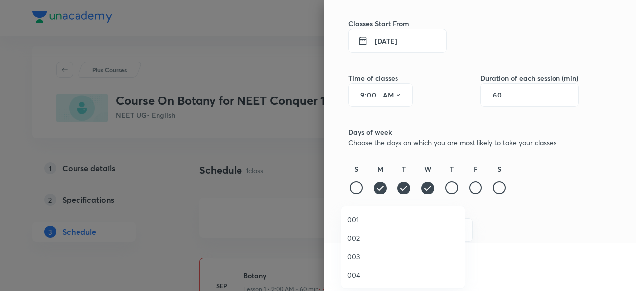
click at [386, 223] on span "001" at bounding box center [402, 219] width 111 height 10
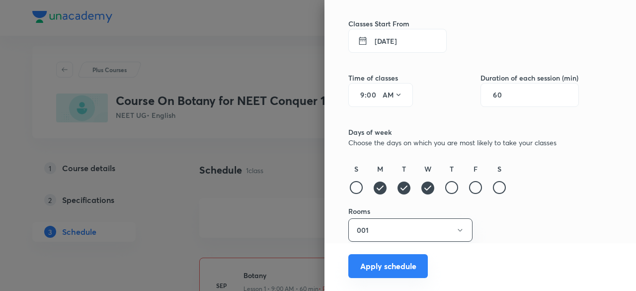
click at [381, 264] on button "Apply schedule" at bounding box center [388, 266] width 80 height 24
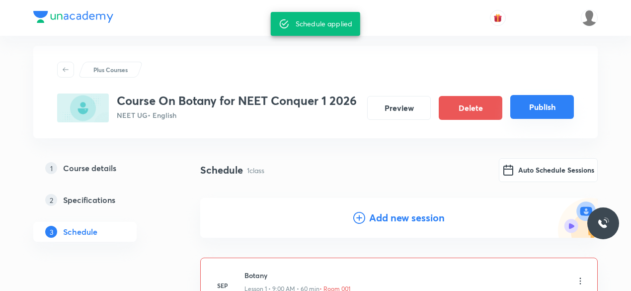
click at [539, 110] on button "Publish" at bounding box center [542, 107] width 64 height 24
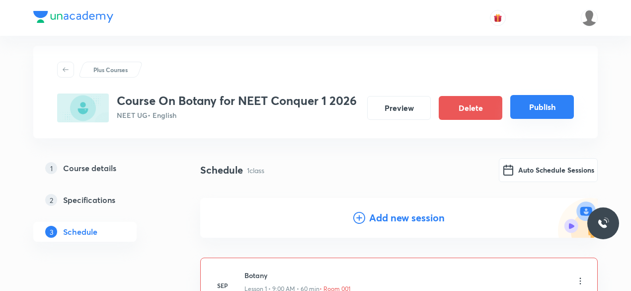
click at [539, 110] on button "Publish" at bounding box center [542, 107] width 64 height 24
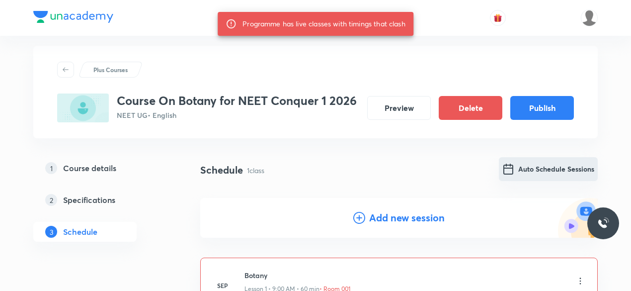
click at [546, 174] on button "Auto Schedule Sessions" at bounding box center [548, 169] width 99 height 24
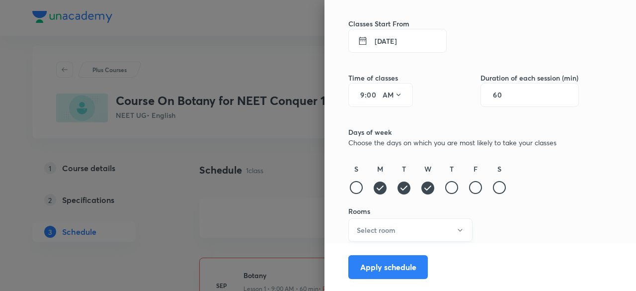
click at [402, 235] on button "Select room" at bounding box center [410, 229] width 124 height 23
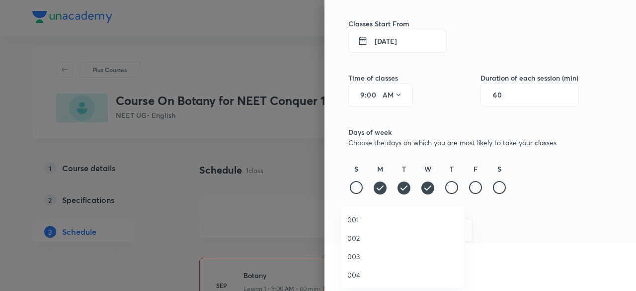
click at [373, 219] on span "001" at bounding box center [402, 219] width 111 height 10
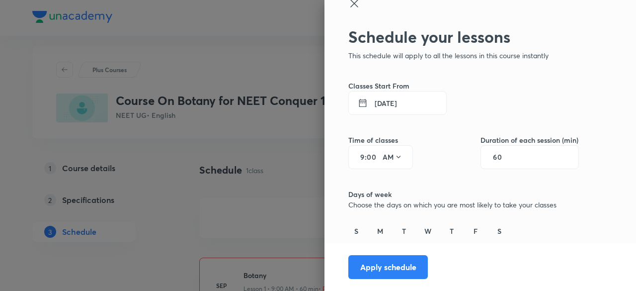
scroll to position [0, 0]
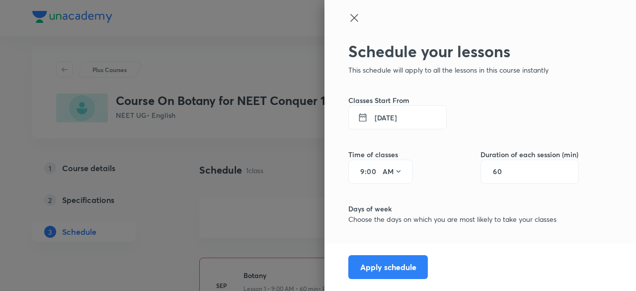
click at [408, 117] on button "8 Sep 2025" at bounding box center [397, 117] width 98 height 24
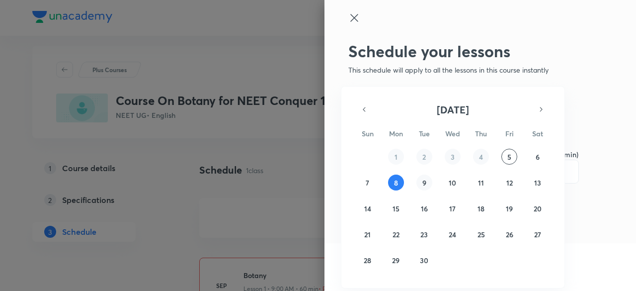
click at [424, 175] on button "9" at bounding box center [424, 182] width 16 height 16
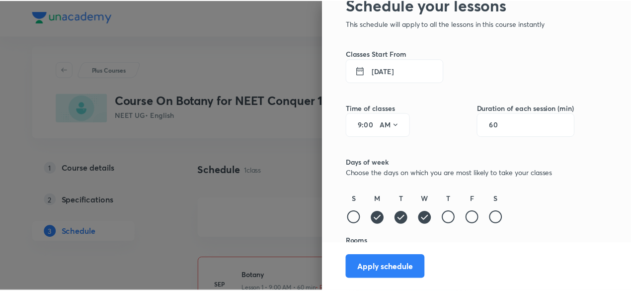
scroll to position [77, 0]
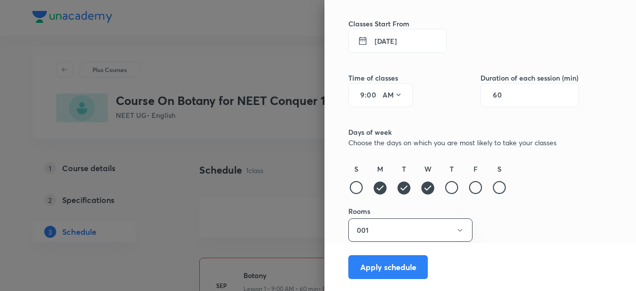
click at [421, 188] on icon at bounding box center [427, 187] width 13 height 13
click at [398, 189] on icon at bounding box center [404, 187] width 13 height 13
click at [374, 190] on icon at bounding box center [380, 187] width 13 height 13
click at [398, 186] on div at bounding box center [404, 187] width 13 height 13
click at [394, 273] on button "Apply schedule" at bounding box center [388, 266] width 80 height 24
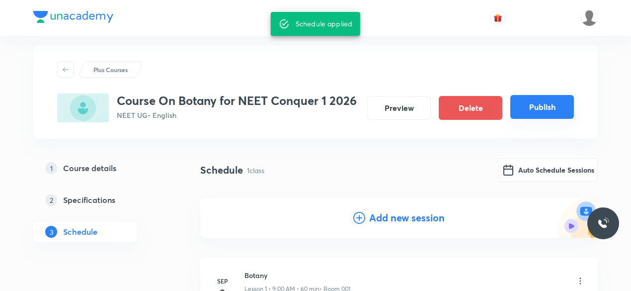
click at [547, 108] on button "Publish" at bounding box center [542, 107] width 64 height 24
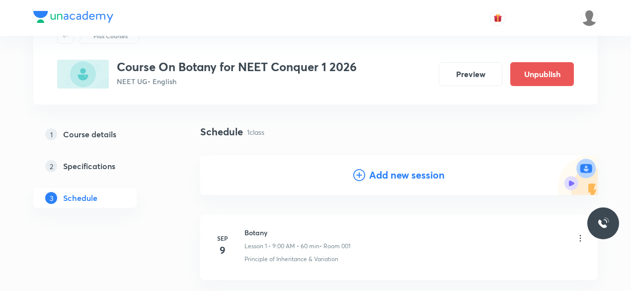
scroll to position [0, 0]
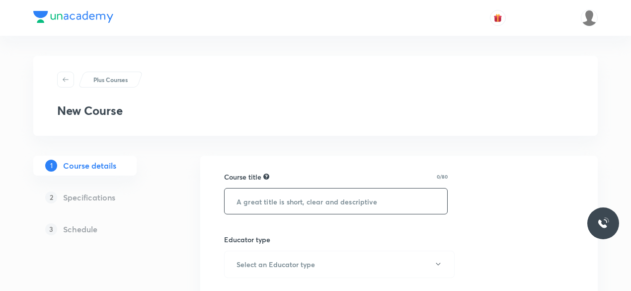
click at [299, 191] on input "text" at bounding box center [336, 200] width 223 height 25
paste input "Course On Botany for NEET Excel 1 2026"
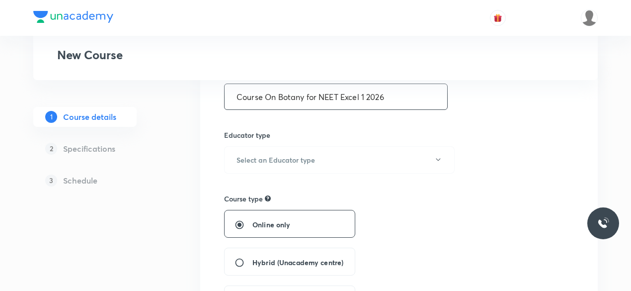
scroll to position [108, 0]
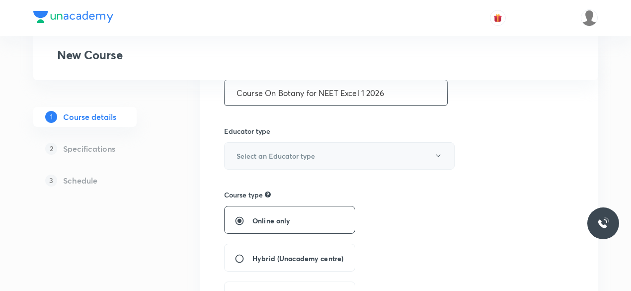
type input "Course On Botany for NEET Excel 1 2026"
click at [439, 150] on button "Select an Educator type" at bounding box center [339, 155] width 231 height 27
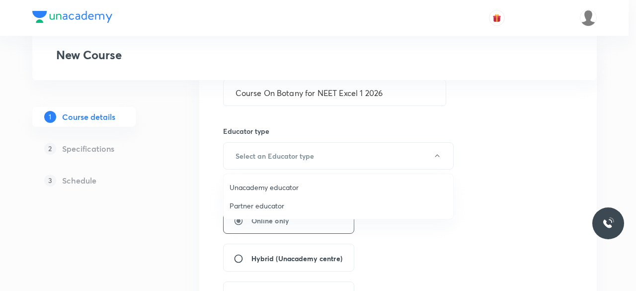
click at [351, 187] on span "Unacademy educator" at bounding box center [339, 187] width 218 height 10
radio input "false"
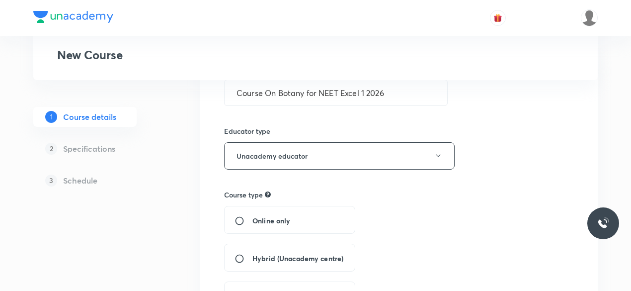
click at [297, 253] on span "Hybrid (Unacademy centre)" at bounding box center [297, 258] width 91 height 10
click at [252, 253] on input "Hybrid (Unacademy centre)" at bounding box center [244, 258] width 18 height 10
radio input "true"
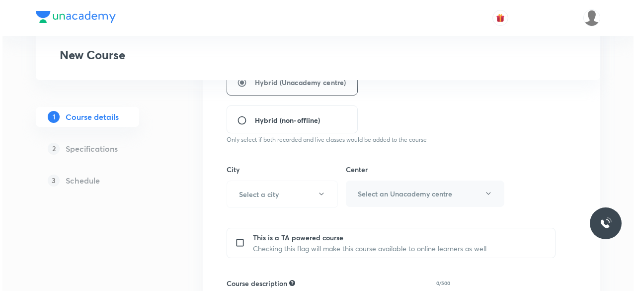
scroll to position [284, 0]
click at [318, 198] on button "Select a city" at bounding box center [279, 194] width 111 height 27
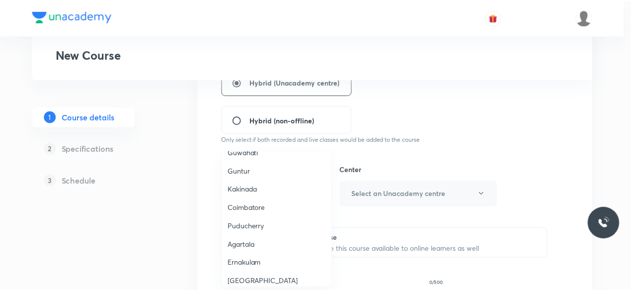
scroll to position [377, 0]
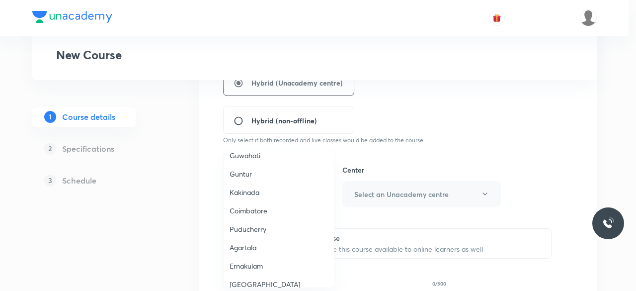
click at [252, 213] on span "Coimbatore" at bounding box center [279, 210] width 98 height 10
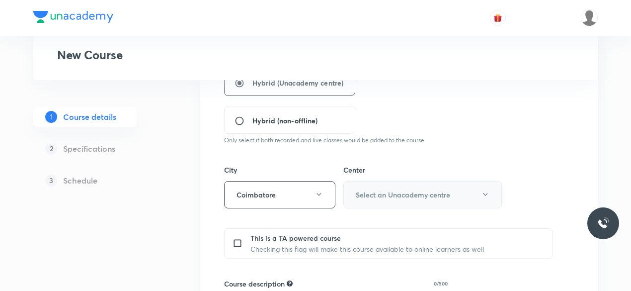
click at [409, 200] on button "Select an Unacademy centre" at bounding box center [422, 194] width 159 height 27
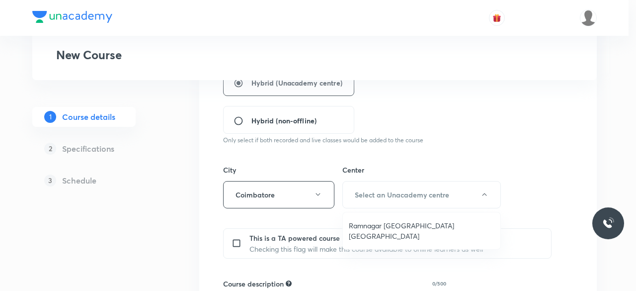
click at [386, 227] on span "Ramnagar Gandhipuram Coimbatore" at bounding box center [422, 230] width 146 height 21
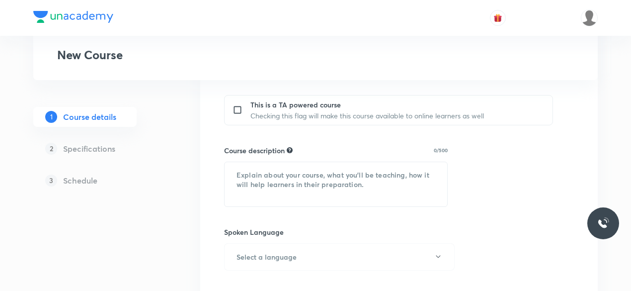
scroll to position [427, 0]
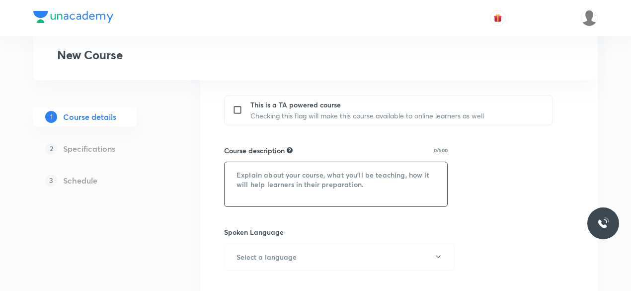
click at [288, 184] on textarea at bounding box center [336, 184] width 223 height 44
paste textarea ""In this course, Dr. Rajeswari P will provide in-depth knowledge of Botany. The…"
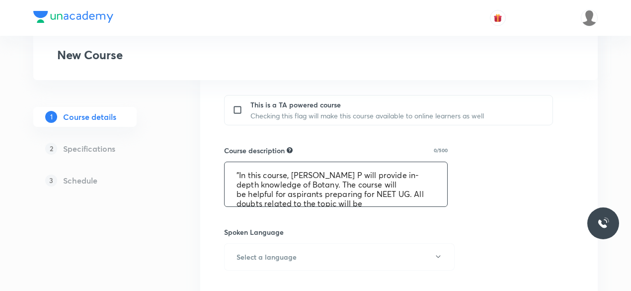
scroll to position [30, 0]
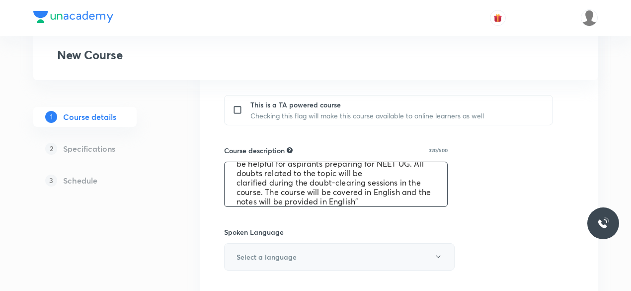
type textarea ""In this course, Dr. Rajeswari P will provide in-depth knowledge of Botany. The…"
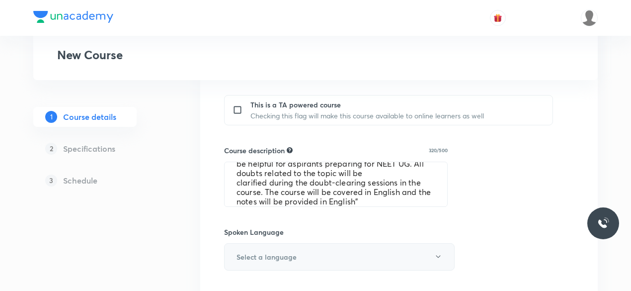
click at [314, 245] on button "Select a language" at bounding box center [339, 256] width 231 height 27
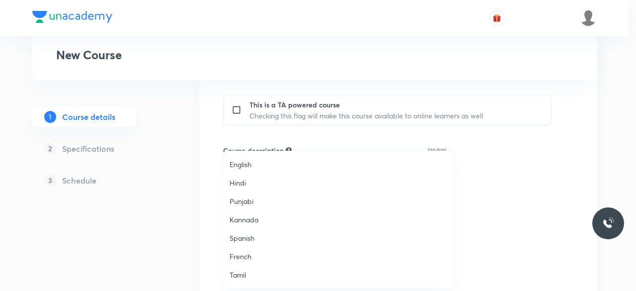
click at [272, 167] on span "English" at bounding box center [339, 164] width 218 height 10
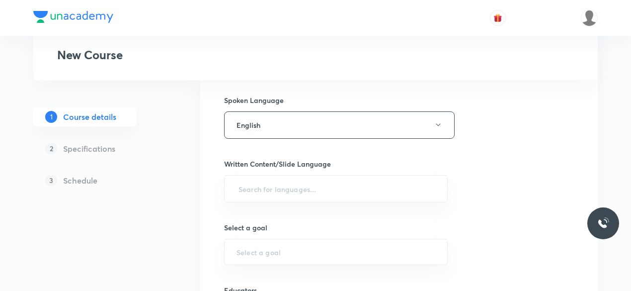
scroll to position [560, 0]
click at [345, 187] on div "​" at bounding box center [336, 187] width 224 height 27
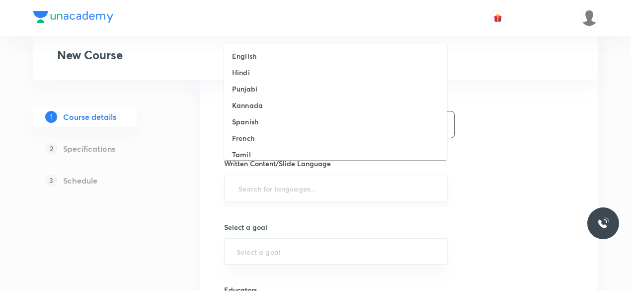
click at [279, 179] on input "text" at bounding box center [336, 188] width 199 height 18
click at [255, 63] on li "English" at bounding box center [335, 56] width 223 height 16
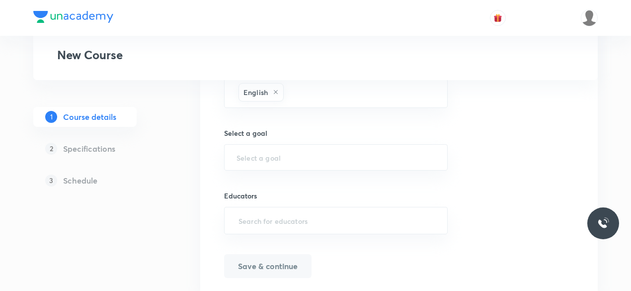
scroll to position [665, 0]
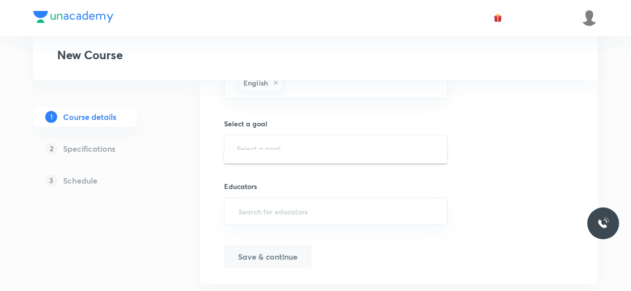
click at [269, 143] on input "text" at bounding box center [336, 147] width 199 height 9
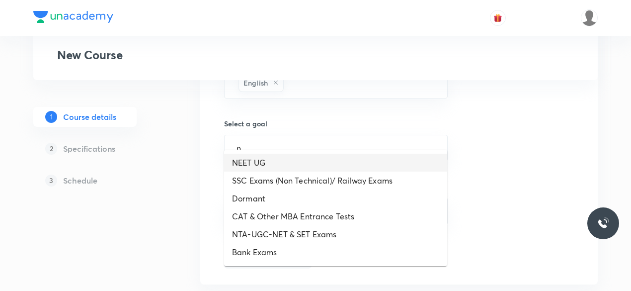
click at [284, 168] on li "NEET UG" at bounding box center [335, 163] width 223 height 18
type input "NEET UG"
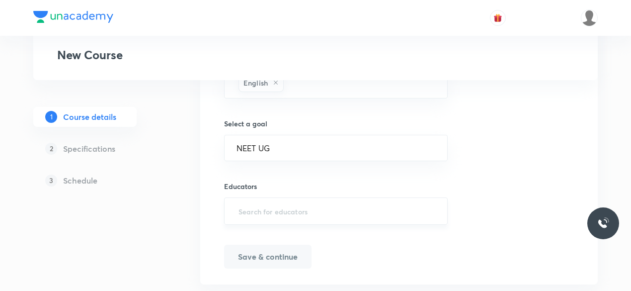
click at [280, 207] on div "​" at bounding box center [336, 210] width 224 height 27
click at [266, 204] on input "text" at bounding box center [336, 211] width 199 height 18
paste input "RajiRajeswari-7477"
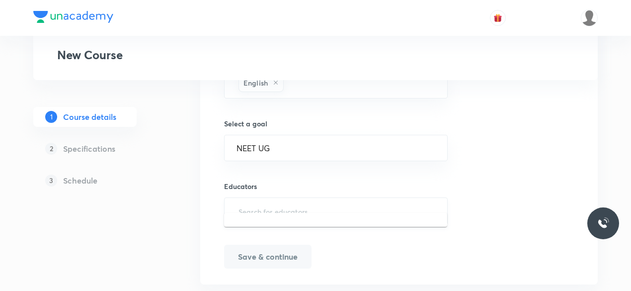
type input "RajiRajeswari-7477"
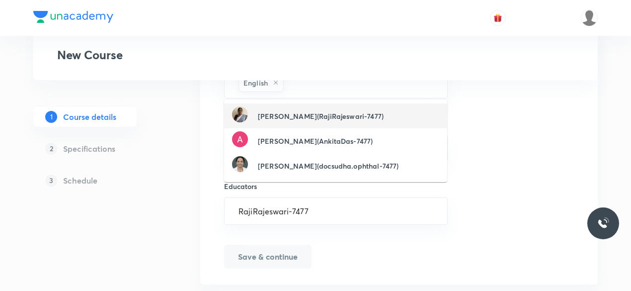
click at [296, 120] on h6 "Rajeswari P(RajiRajeswari-7477)" at bounding box center [321, 116] width 126 height 10
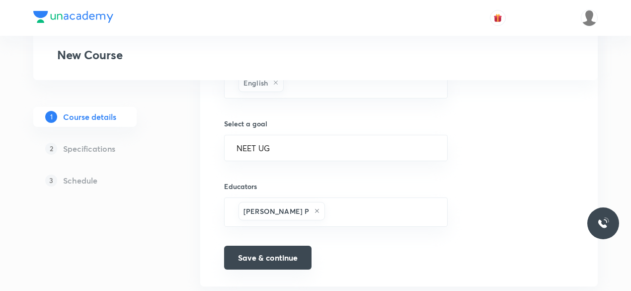
click at [268, 245] on button "Save & continue" at bounding box center [267, 257] width 87 height 24
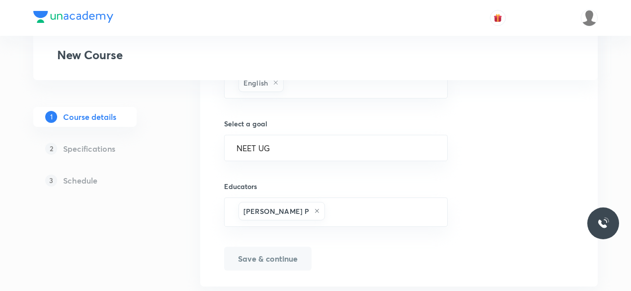
scroll to position [678, 0]
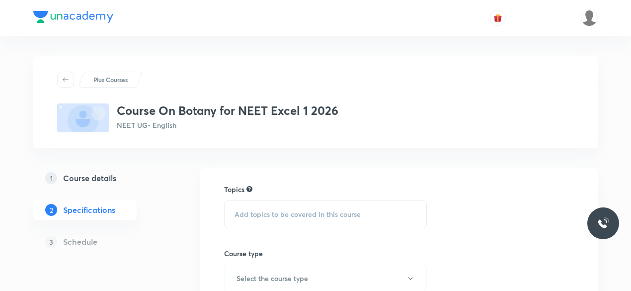
click at [278, 217] on span "Add topics to be covered in this course" at bounding box center [298, 214] width 126 height 8
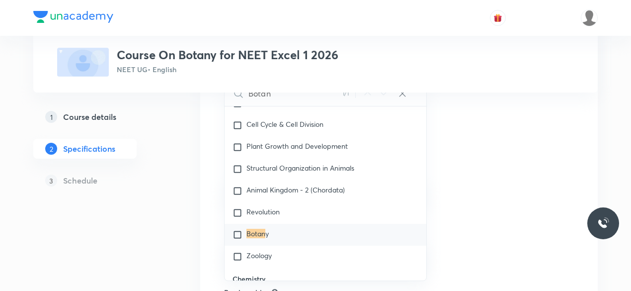
scroll to position [155, 0]
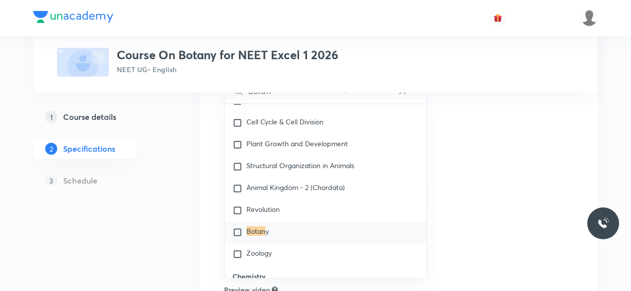
type input "Botan"
click at [278, 229] on div "Botan y" at bounding box center [326, 232] width 202 height 22
checkbox input "true"
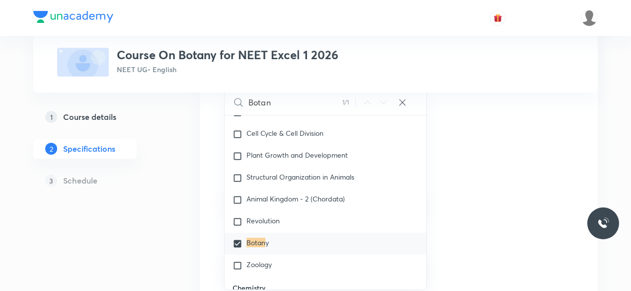
click at [188, 196] on div "Plus Courses Course On Botany for NEET Excel 1 2026 NEET UG • English 1 Course …" at bounding box center [315, 182] width 565 height 562
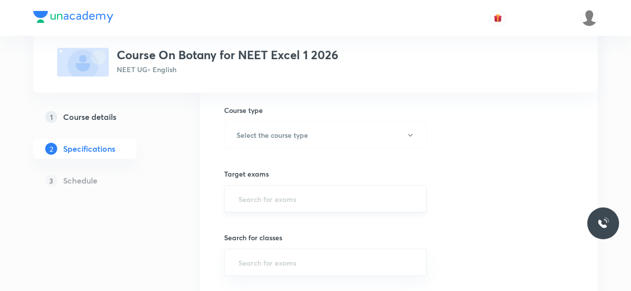
click at [382, 189] on input "text" at bounding box center [326, 198] width 178 height 18
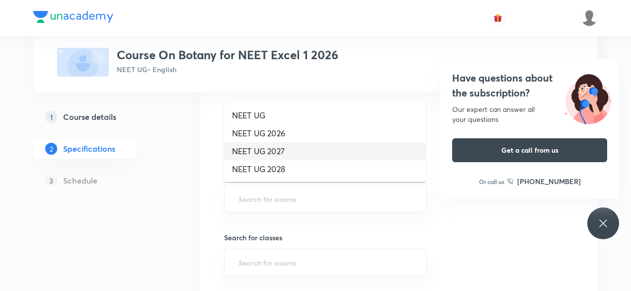
click at [308, 148] on li "NEET UG 2027" at bounding box center [325, 151] width 202 height 18
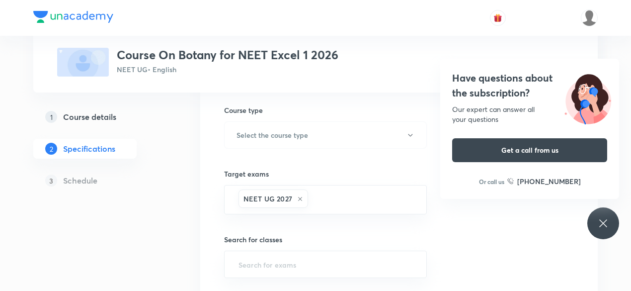
click at [605, 223] on icon at bounding box center [603, 223] width 12 height 12
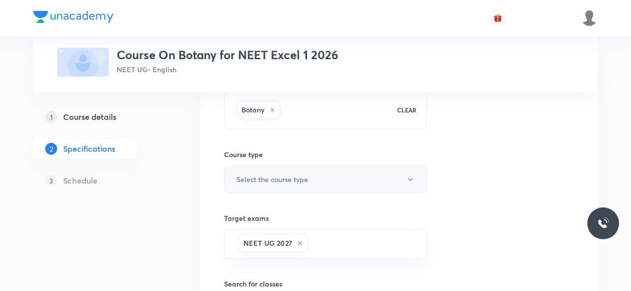
scroll to position [110, 0]
click at [399, 184] on button "Select the course type" at bounding box center [325, 178] width 203 height 27
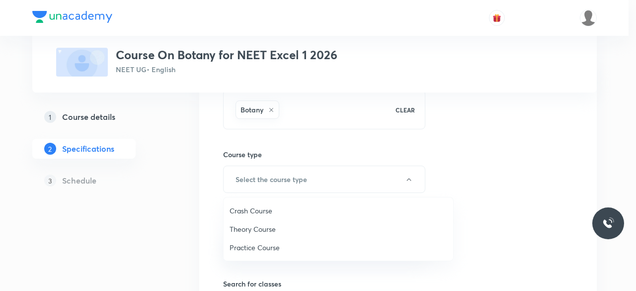
click at [301, 227] on span "Theory Course" at bounding box center [339, 229] width 218 height 10
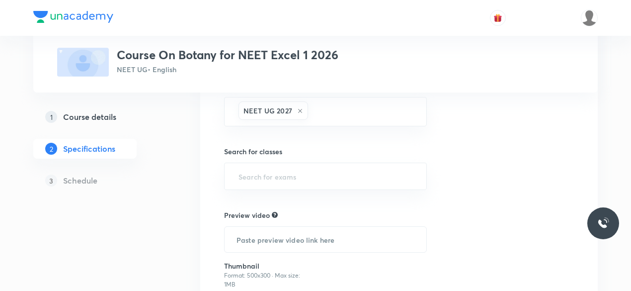
scroll to position [231, 0]
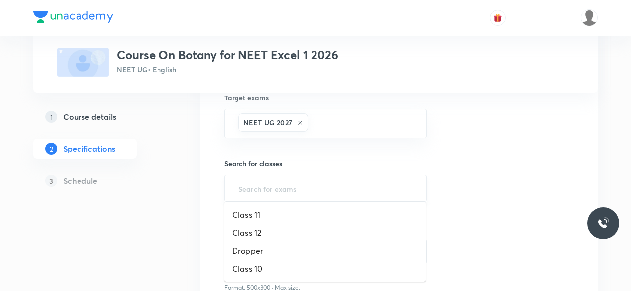
click at [282, 188] on input "text" at bounding box center [326, 188] width 178 height 18
click at [256, 258] on li "Dropper" at bounding box center [325, 251] width 202 height 18
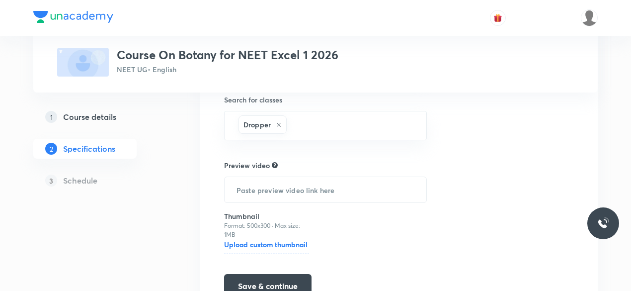
scroll to position [346, 0]
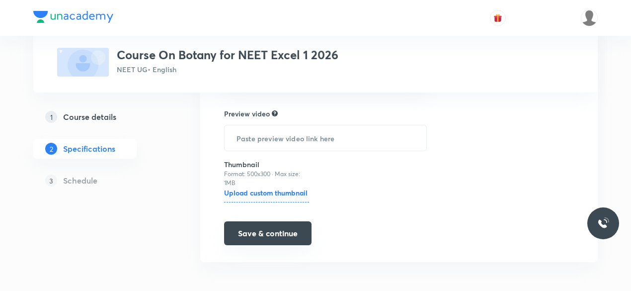
click at [291, 234] on button "Save & continue" at bounding box center [267, 233] width 87 height 24
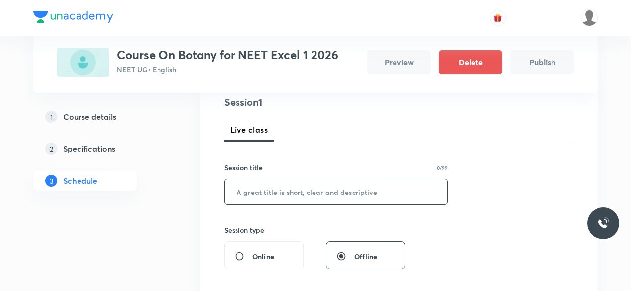
scroll to position [122, 0]
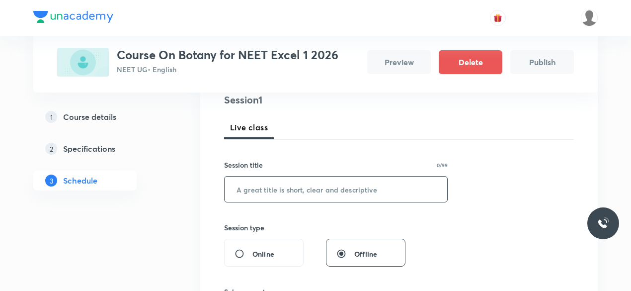
click at [322, 193] on input "text" at bounding box center [336, 188] width 223 height 25
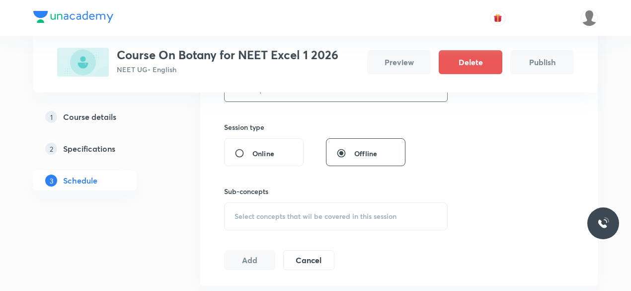
type input "Botany"
click at [294, 207] on div "Select concepts that wil be covered in this session" at bounding box center [336, 216] width 224 height 28
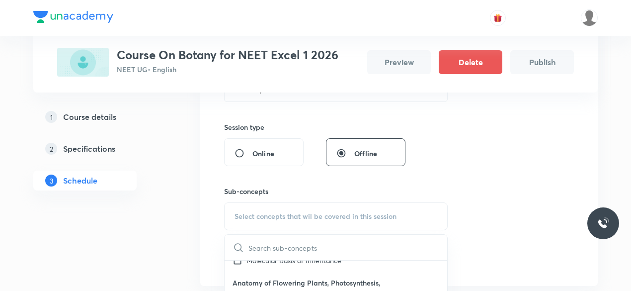
scroll to position [169, 0]
click at [242, 262] on input "checkbox" at bounding box center [240, 259] width 14 height 10
checkbox input "true"
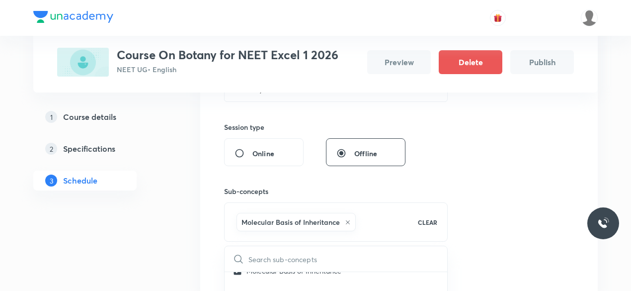
click at [540, 183] on div "Session 1 Live class Session title 6/99 Botany ​ Session type Online Offline Su…" at bounding box center [399, 136] width 350 height 289
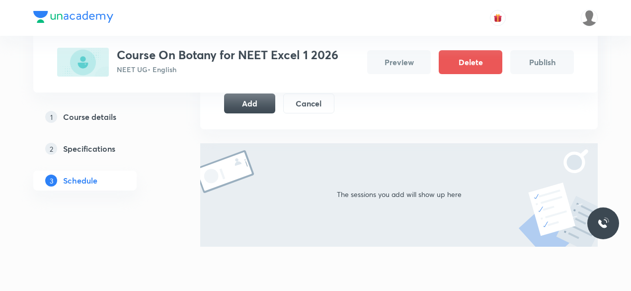
scroll to position [397, 0]
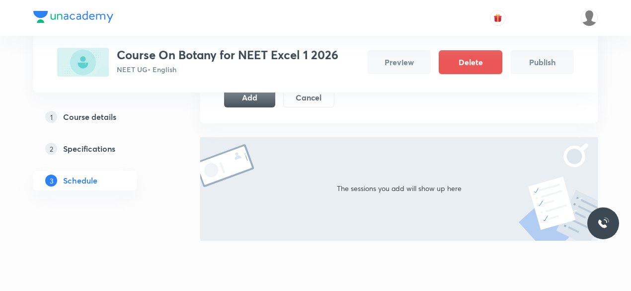
click at [246, 105] on button "Add" at bounding box center [249, 96] width 51 height 20
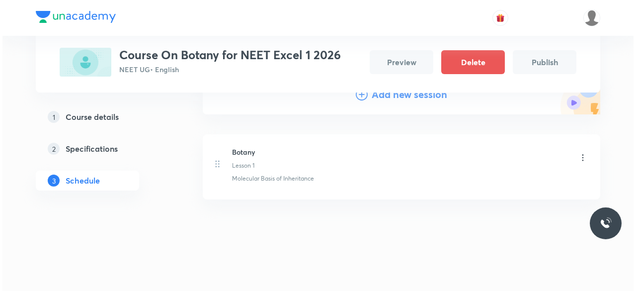
scroll to position [0, 0]
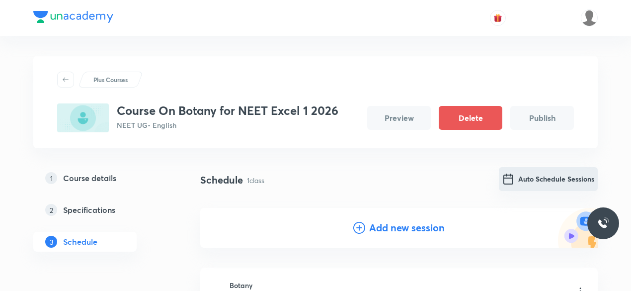
click at [559, 189] on button "Auto Schedule Sessions" at bounding box center [548, 179] width 99 height 24
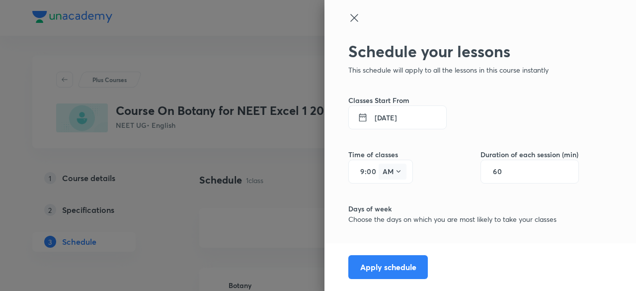
click at [395, 173] on icon at bounding box center [399, 171] width 8 height 8
click at [382, 201] on div "PM" at bounding box center [385, 197] width 36 height 24
click at [379, 173] on button "PM" at bounding box center [393, 171] width 28 height 16
click at [368, 188] on div "AM" at bounding box center [385, 197] width 36 height 24
click at [368, 170] on input "00" at bounding box center [373, 171] width 12 height 8
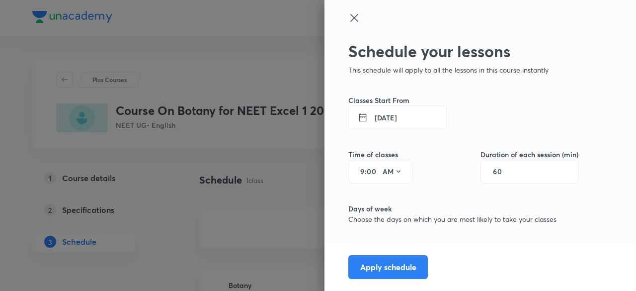
type input "0"
type input "9"
click at [395, 169] on icon at bounding box center [399, 171] width 8 height 8
click at [382, 191] on div "PM" at bounding box center [385, 197] width 36 height 24
click at [367, 169] on input "00" at bounding box center [373, 171] width 12 height 8
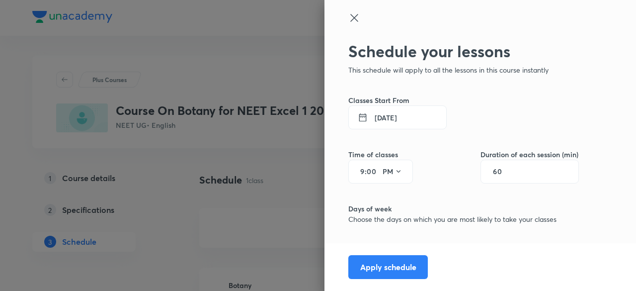
type input "0"
type input "00"
click at [386, 169] on button "PM" at bounding box center [393, 171] width 28 height 16
click at [389, 200] on div "AM" at bounding box center [385, 197] width 36 height 24
click at [348, 22] on icon at bounding box center [354, 18] width 12 height 12
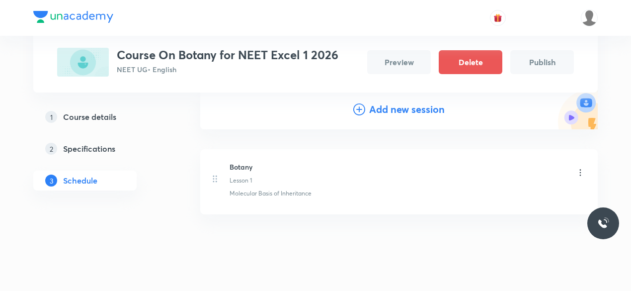
scroll to position [135, 0]
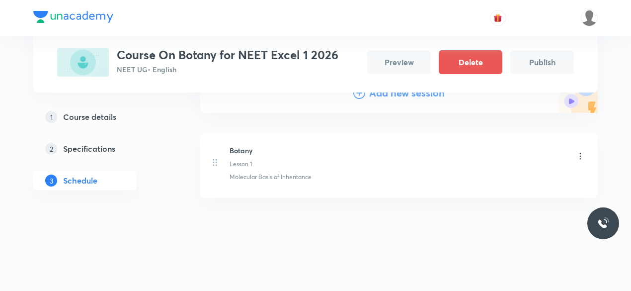
click at [579, 154] on icon at bounding box center [580, 156] width 10 height 10
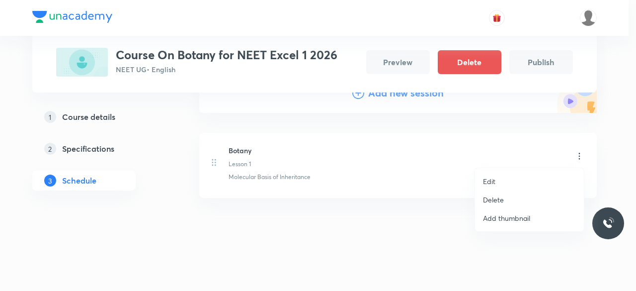
click at [488, 181] on p "Edit" at bounding box center [489, 181] width 12 height 10
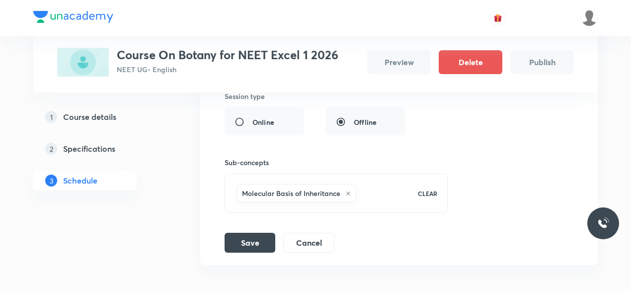
scroll to position [297, 0]
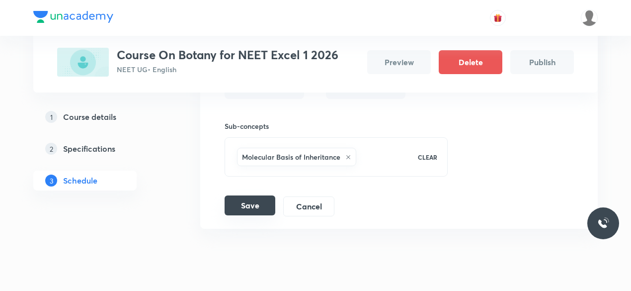
click at [248, 212] on button "Save" at bounding box center [250, 205] width 51 height 20
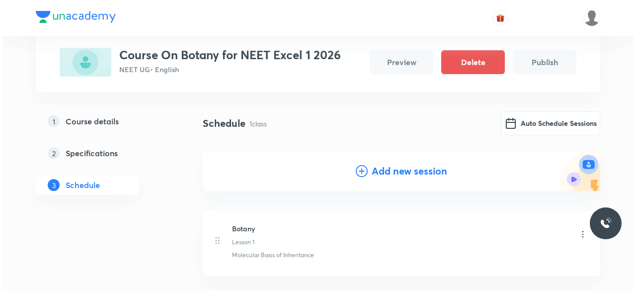
scroll to position [0, 0]
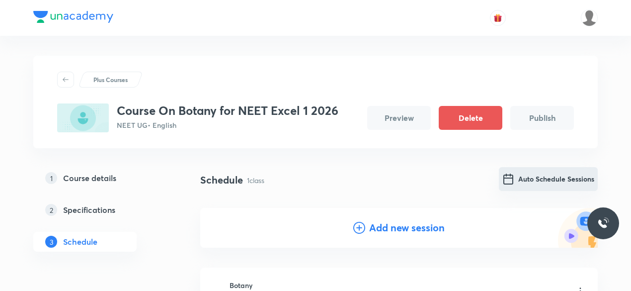
click at [529, 181] on button "Auto Schedule Sessions" at bounding box center [548, 179] width 99 height 24
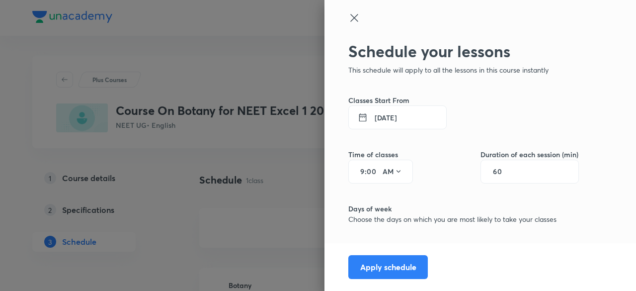
scroll to position [77, 0]
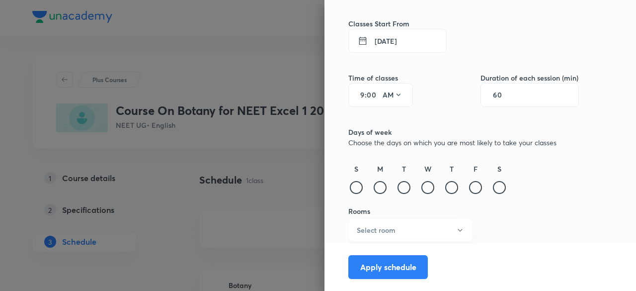
click at [386, 46] on button "5 Sep 2025" at bounding box center [397, 41] width 98 height 24
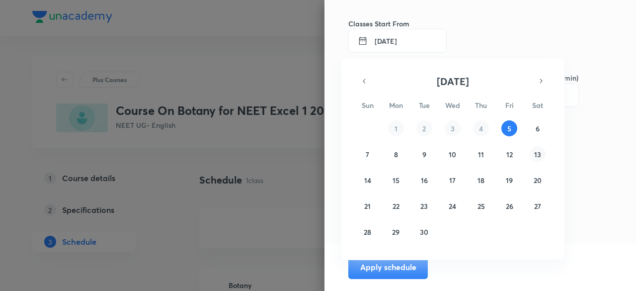
click at [539, 155] on abbr "13" at bounding box center [537, 154] width 7 height 9
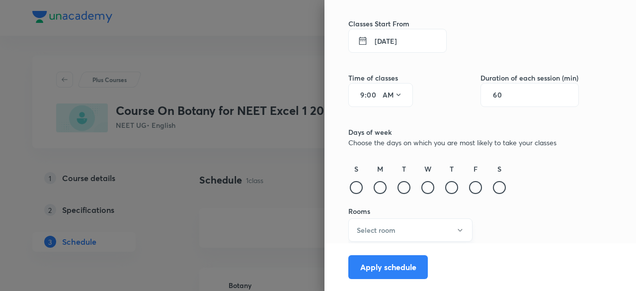
click at [414, 240] on button "Select room" at bounding box center [410, 229] width 124 height 23
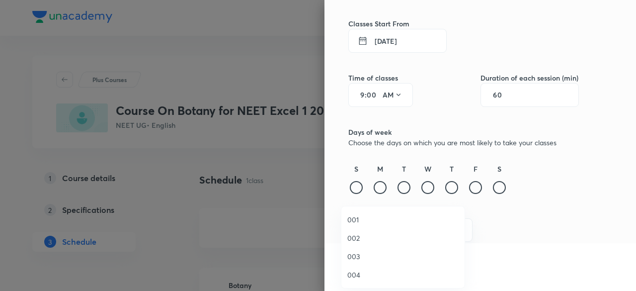
click at [364, 255] on span "003" at bounding box center [402, 256] width 111 height 10
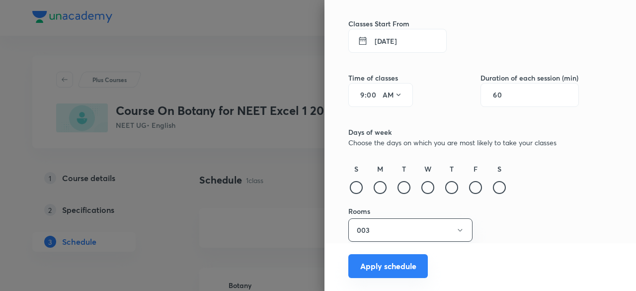
click at [363, 264] on button "Apply schedule" at bounding box center [388, 266] width 80 height 24
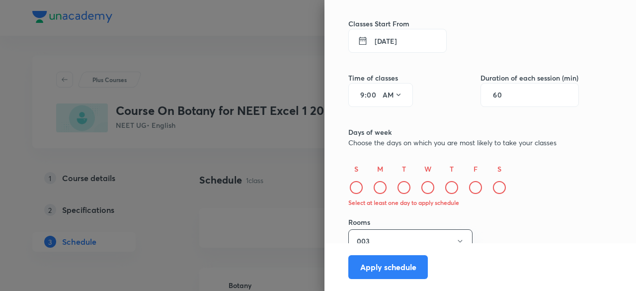
click at [378, 41] on button "13 Sep 2025" at bounding box center [397, 41] width 98 height 24
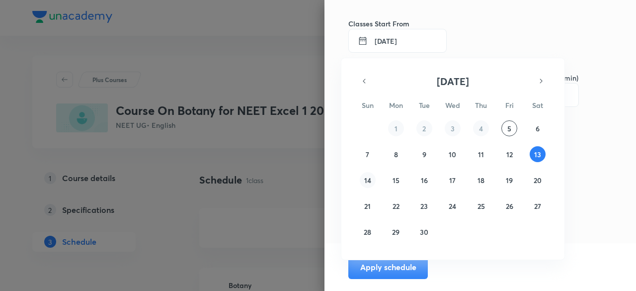
click at [365, 182] on abbr "14" at bounding box center [367, 179] width 7 height 9
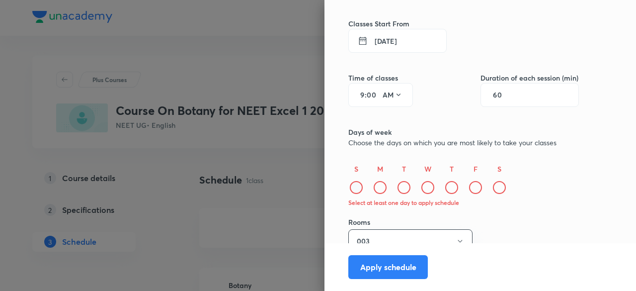
click at [350, 192] on div at bounding box center [356, 187] width 13 height 13
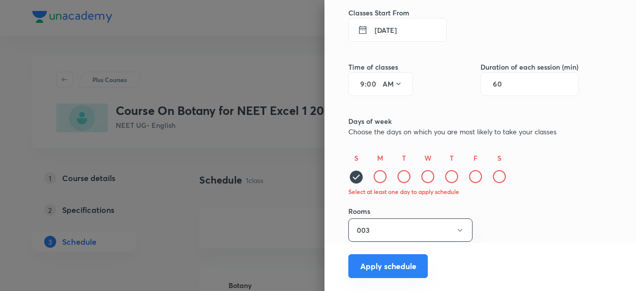
click at [394, 261] on button "Apply schedule" at bounding box center [388, 266] width 80 height 24
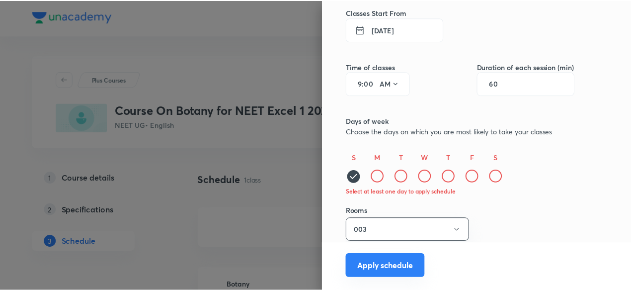
scroll to position [77, 0]
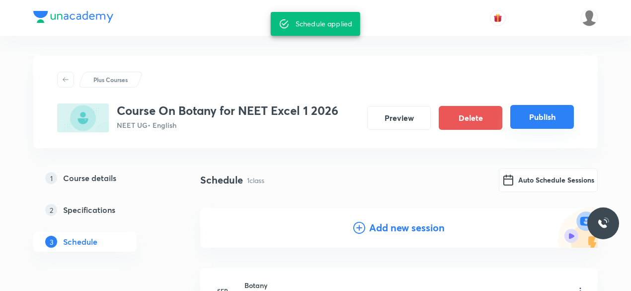
click at [551, 121] on button "Publish" at bounding box center [542, 117] width 64 height 24
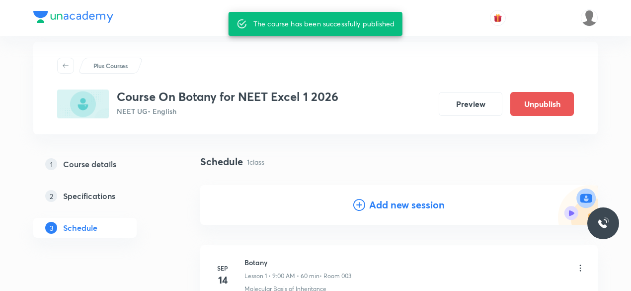
scroll to position [11, 0]
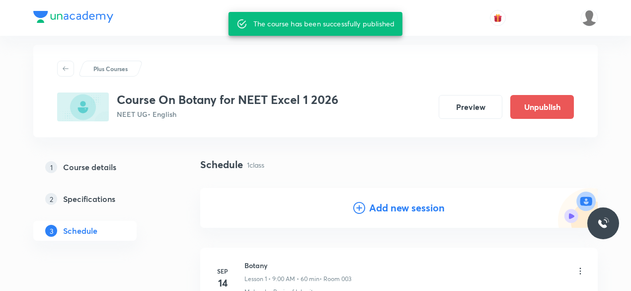
click at [386, 219] on div "Add new session" at bounding box center [399, 208] width 398 height 40
click at [381, 213] on h4 "Add new session" at bounding box center [407, 207] width 76 height 15
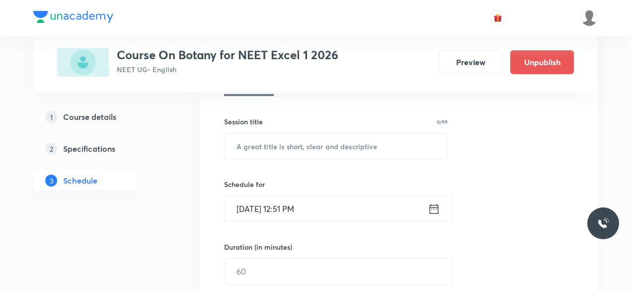
scroll to position [169, 0]
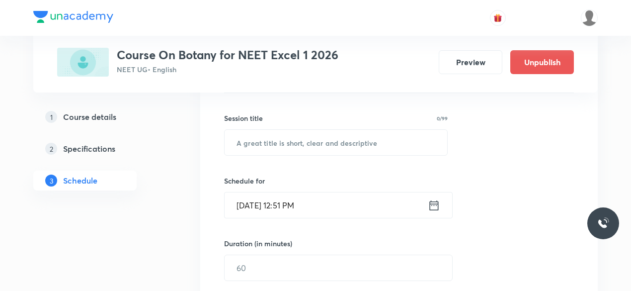
click at [431, 206] on icon at bounding box center [434, 205] width 12 height 14
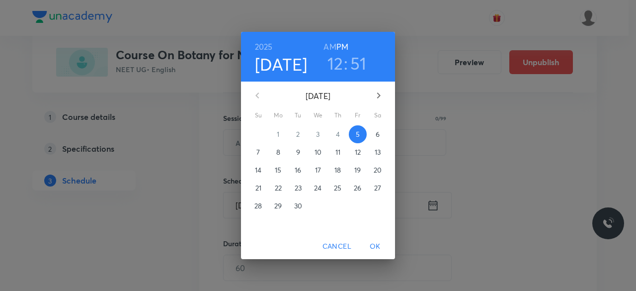
click at [431, 206] on div "2025 Sep 5 12 : 51 AM PM September 2025 Su Mo Tu We Th Fr Sa 31 1 2 3 4 5 6 7 8…" at bounding box center [318, 145] width 636 height 291
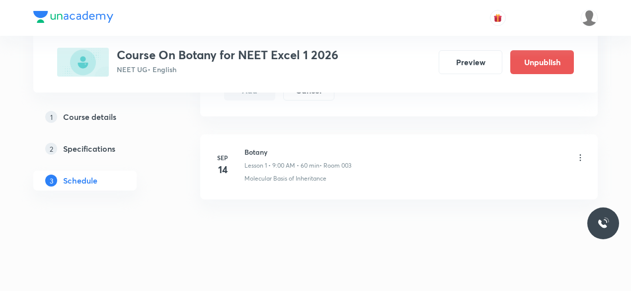
scroll to position [0, 0]
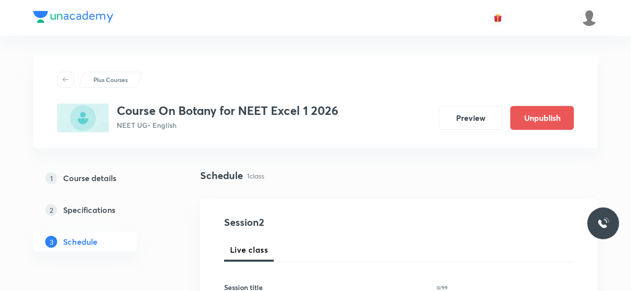
click at [296, 181] on div "Schedule 1 class" at bounding box center [399, 175] width 398 height 15
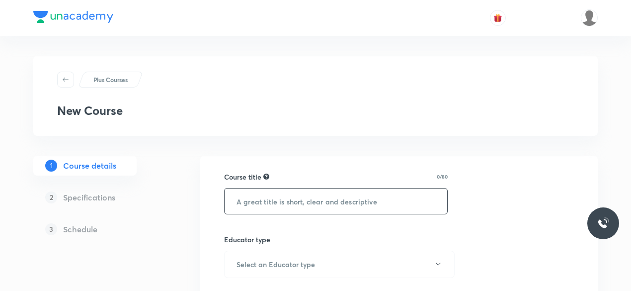
click at [280, 203] on input "text" at bounding box center [336, 200] width 223 height 25
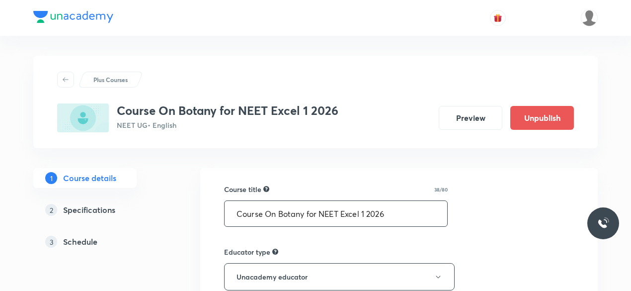
click at [387, 213] on input "Course On Botany for NEET Excel 1 2026" at bounding box center [336, 213] width 223 height 25
type input "Course On Botany for NEET Excel 1 2027"
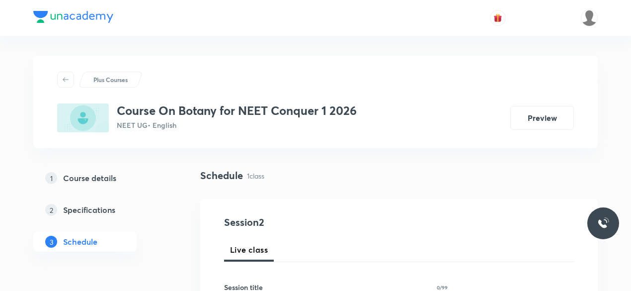
click at [412, 119] on div "Course On Botany for NEET Conquer 1 2026 NEET UG • English Preview" at bounding box center [315, 117] width 517 height 29
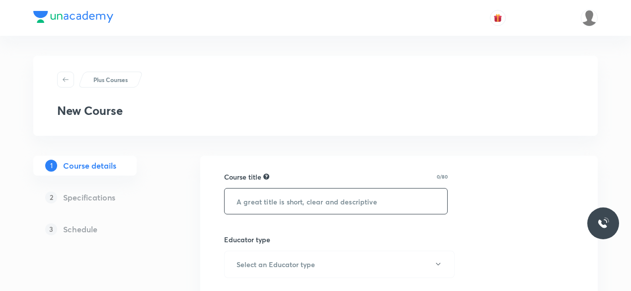
click at [278, 210] on input "text" at bounding box center [336, 200] width 223 height 25
paste input "S05ENEB6"
type input "S05ENEB6"
paste input "Course On Botany for NEET Growth 1 2027"
type input "Course On Botany for NEET Growth 1 2027"
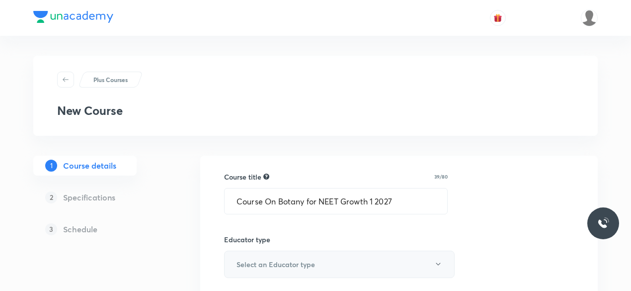
click at [429, 263] on button "Select an Educator type" at bounding box center [339, 263] width 231 height 27
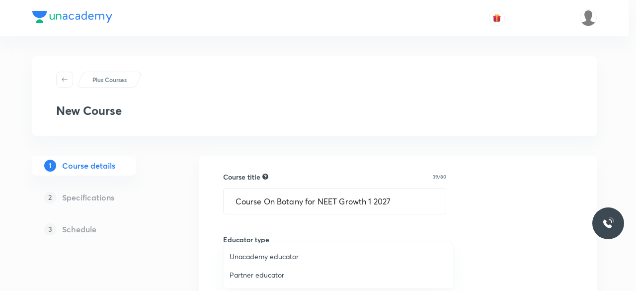
click at [265, 256] on span "Unacademy educator" at bounding box center [339, 256] width 218 height 10
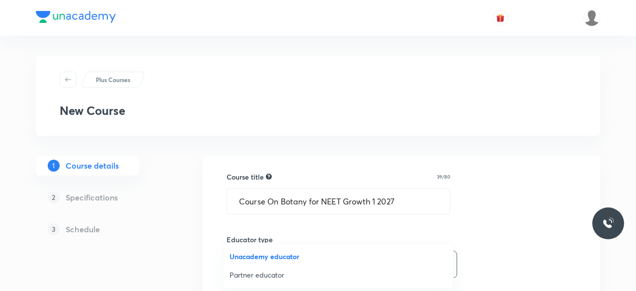
radio input "false"
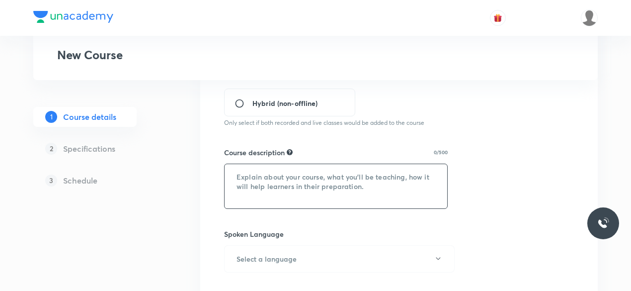
scroll to position [155, 0]
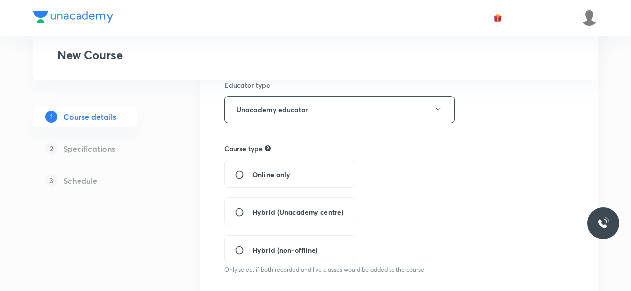
click at [239, 214] on input "Hybrid (Unacademy centre)" at bounding box center [244, 212] width 18 height 10
radio input "true"
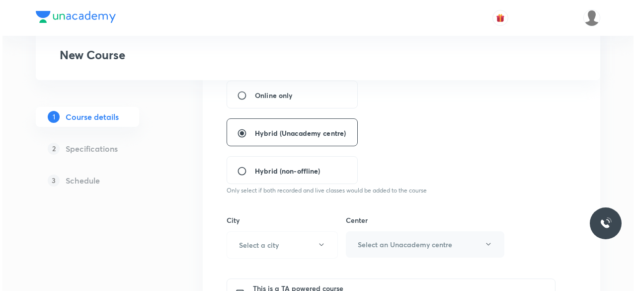
scroll to position [247, 0]
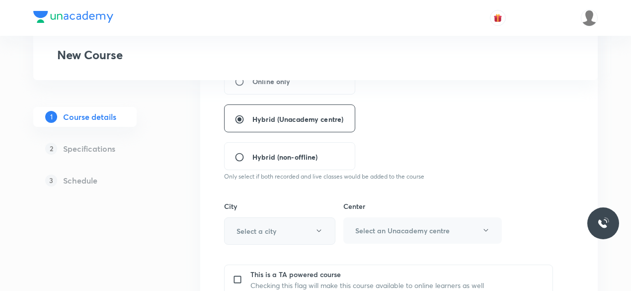
click at [322, 230] on icon "button" at bounding box center [319, 231] width 8 height 8
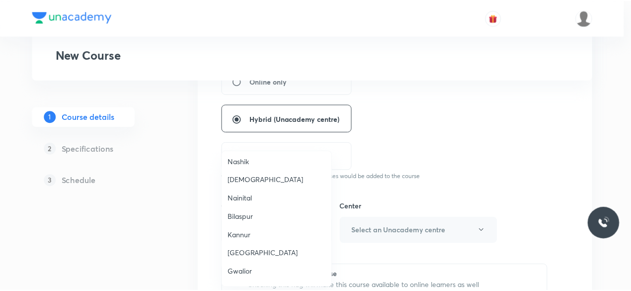
scroll to position [254, 0]
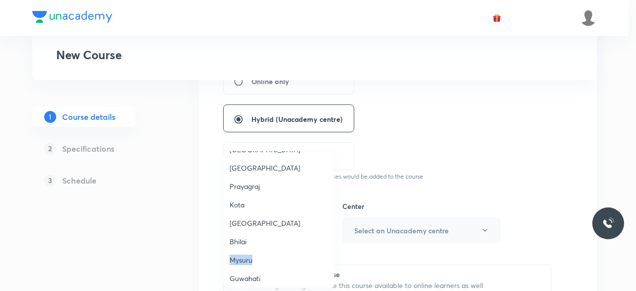
drag, startPoint x: 286, startPoint y: 240, endPoint x: 273, endPoint y: 261, distance: 24.3
click at [273, 261] on span "Mysuru" at bounding box center [279, 259] width 98 height 10
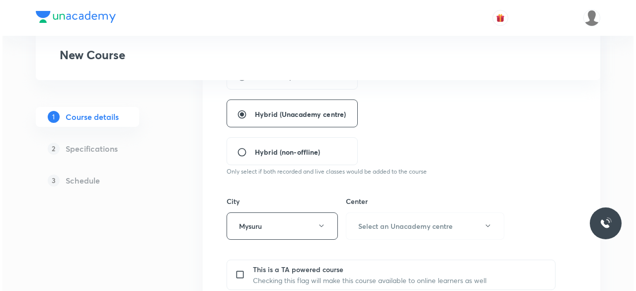
scroll to position [317, 0]
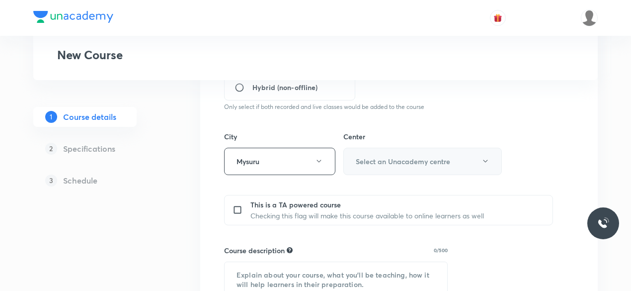
click at [398, 167] on button "Select an Unacademy centre" at bounding box center [422, 161] width 159 height 27
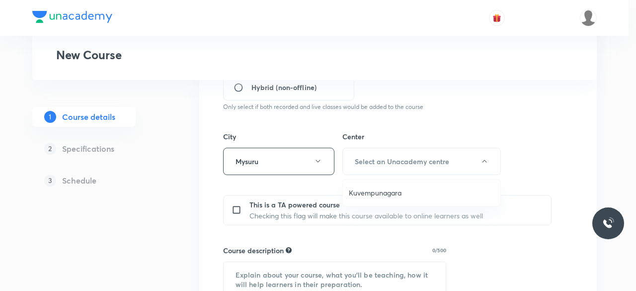
click at [319, 160] on div at bounding box center [318, 145] width 636 height 291
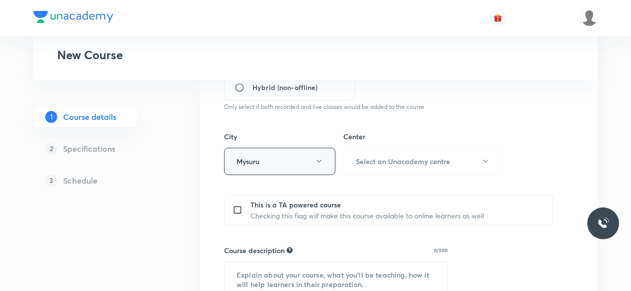
click at [312, 165] on button "Mysuru" at bounding box center [279, 161] width 111 height 27
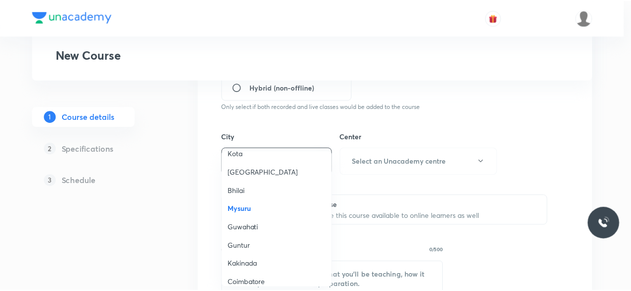
scroll to position [410, 0]
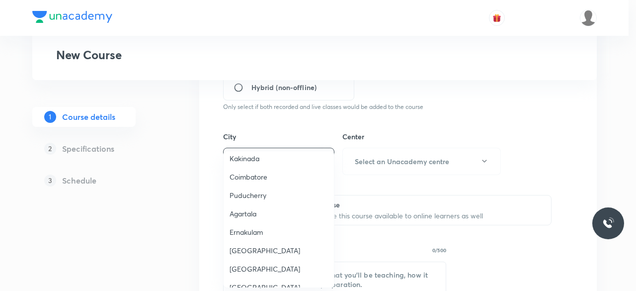
click at [256, 179] on span "Coimbatore" at bounding box center [279, 176] width 98 height 10
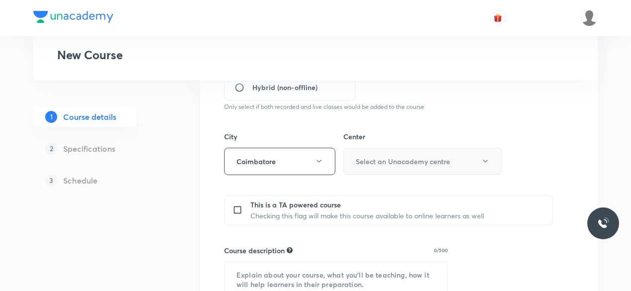
click at [405, 168] on button "Select an Unacademy centre" at bounding box center [422, 161] width 159 height 27
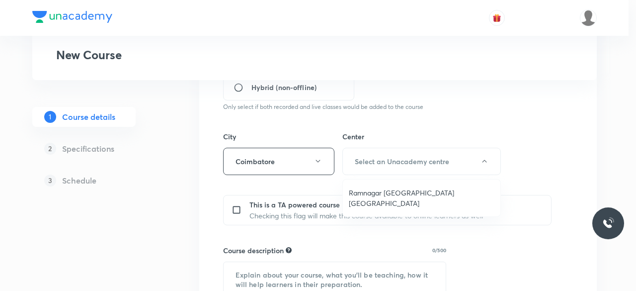
click at [374, 189] on span "Ramnagar Gandhipuram Coimbatore" at bounding box center [422, 197] width 146 height 21
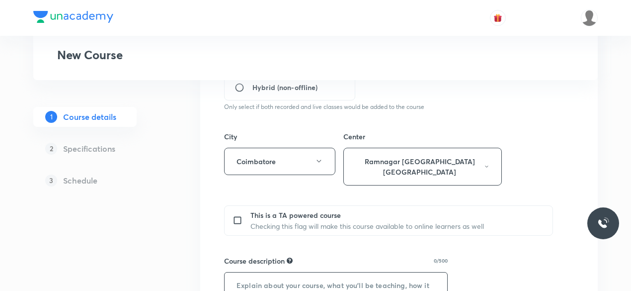
click at [325, 272] on textarea at bounding box center [336, 294] width 223 height 44
paste textarea ""In this course, Dr. Rajeswari P will provide in-depth knowledge of Botany. The…"
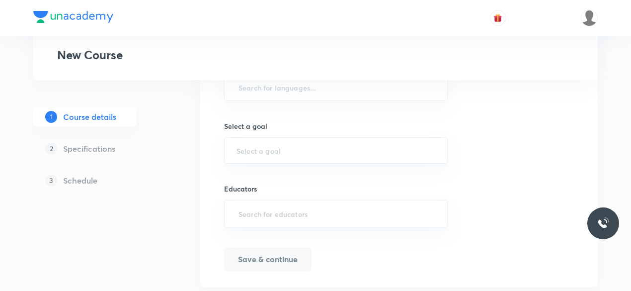
scroll to position [421, 0]
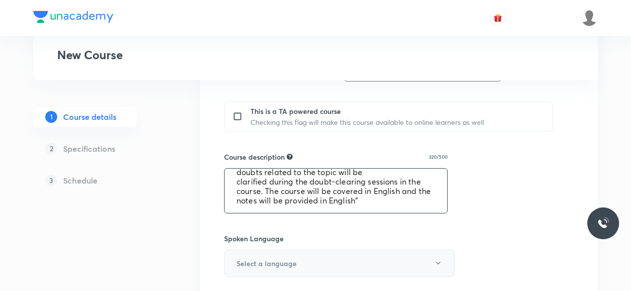
type textarea ""In this course, Dr. Rajeswari P will provide in-depth knowledge of Botany. The…"
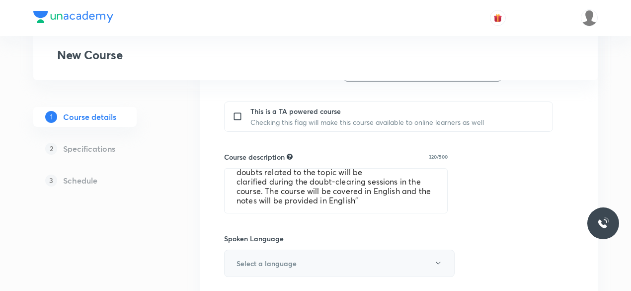
click at [432, 252] on button "Select a language" at bounding box center [339, 262] width 231 height 27
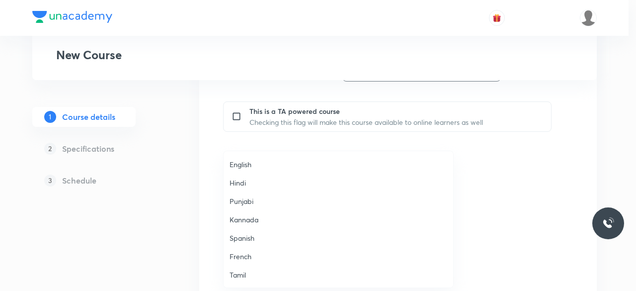
click at [268, 165] on span "English" at bounding box center [339, 164] width 218 height 10
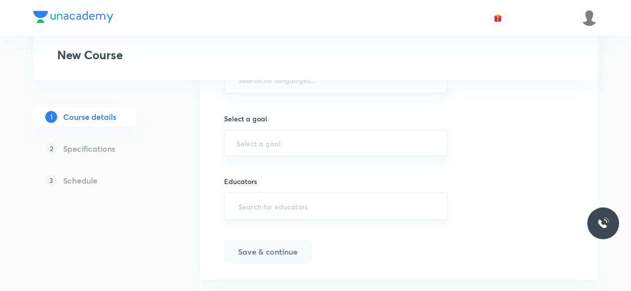
scroll to position [466, 0]
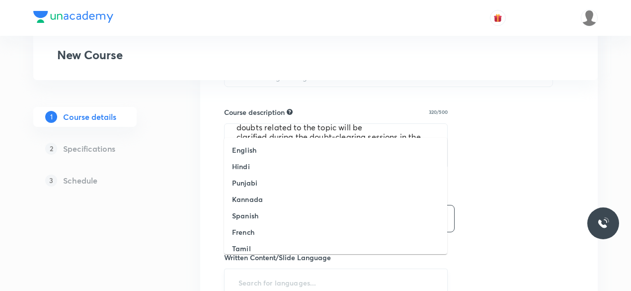
click at [425, 273] on input "text" at bounding box center [336, 282] width 199 height 18
click at [258, 146] on li "English" at bounding box center [335, 150] width 223 height 16
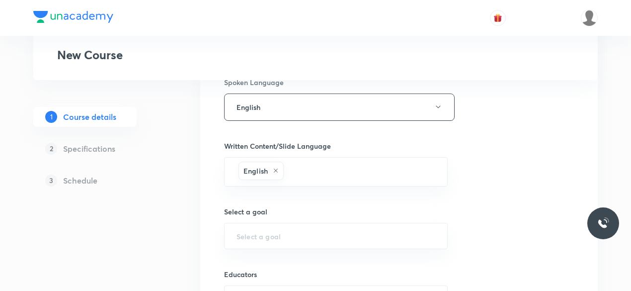
scroll to position [578, 0]
click at [327, 222] on div "​" at bounding box center [336, 235] width 224 height 26
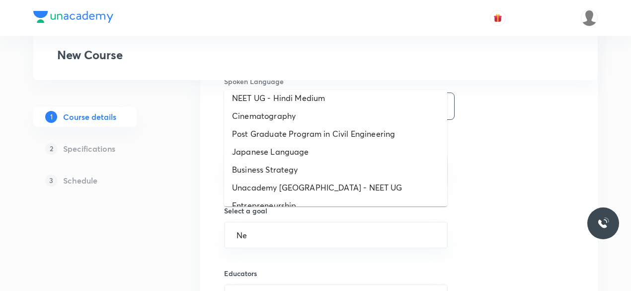
scroll to position [0, 0]
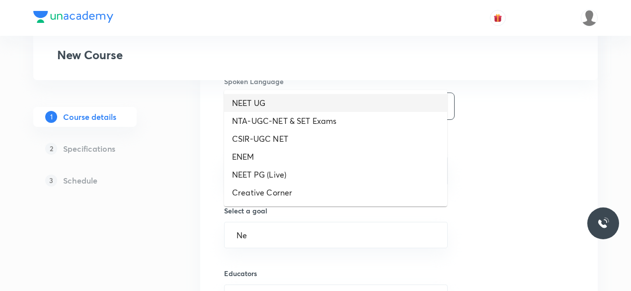
click at [263, 103] on li "NEET UG" at bounding box center [335, 103] width 223 height 18
type input "NEET UG"
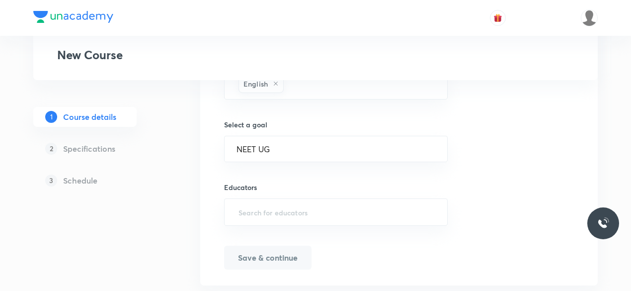
scroll to position [676, 0]
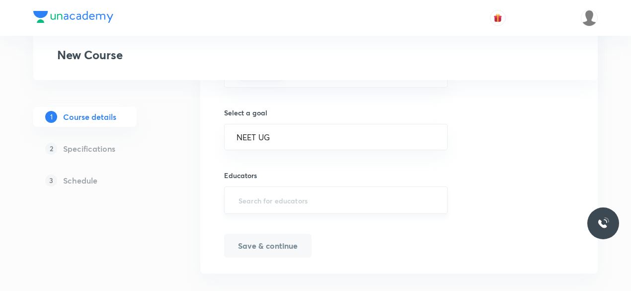
click at [318, 191] on input "text" at bounding box center [336, 200] width 199 height 18
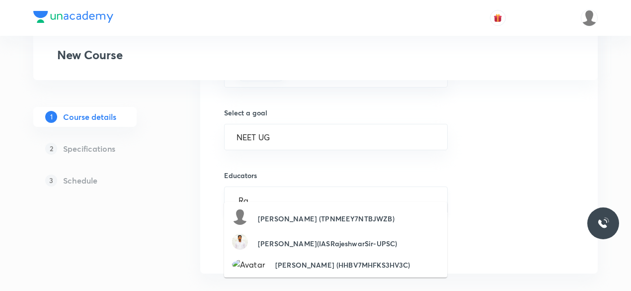
type input "R"
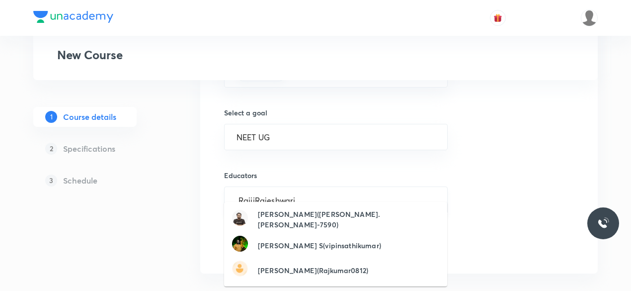
click at [254, 191] on input "RajiiRajeshwari" at bounding box center [336, 200] width 199 height 18
click at [280, 191] on input "RajiRajeshwari" at bounding box center [336, 200] width 199 height 18
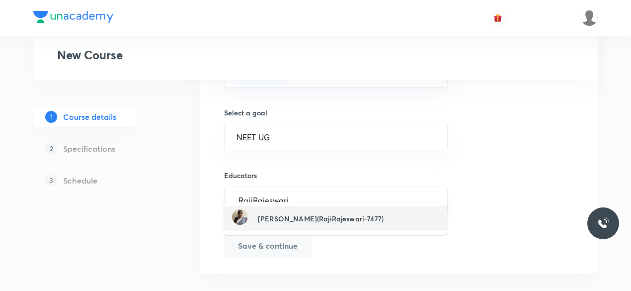
click at [293, 191] on input "RajiRajeswari" at bounding box center [336, 200] width 199 height 18
type input "R"
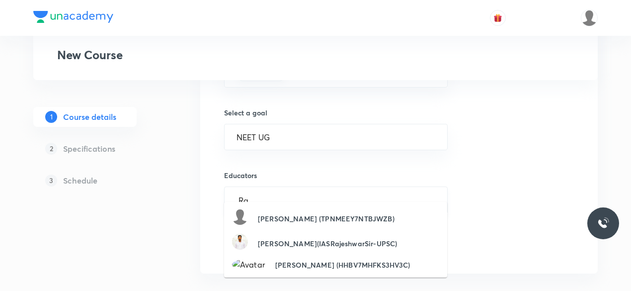
type input "R"
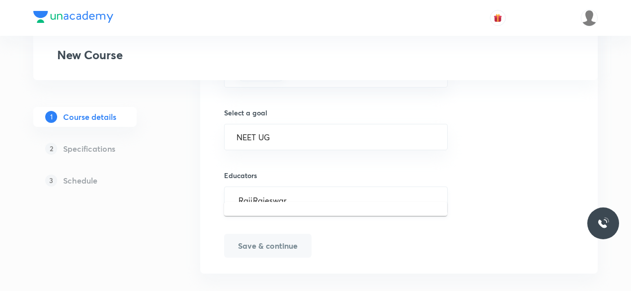
type input "RajiRajeswari"
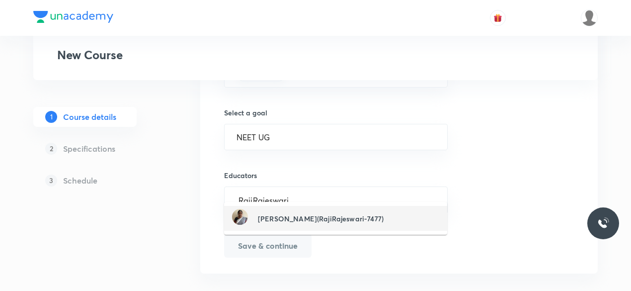
click at [310, 216] on h6 "Rajeswari P(RajiRajeswari-7477)" at bounding box center [321, 218] width 126 height 10
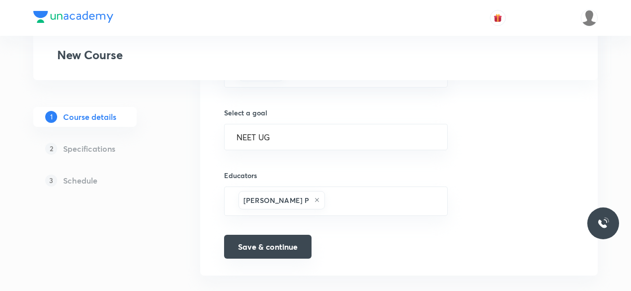
click at [281, 235] on button "Save & continue" at bounding box center [267, 247] width 87 height 24
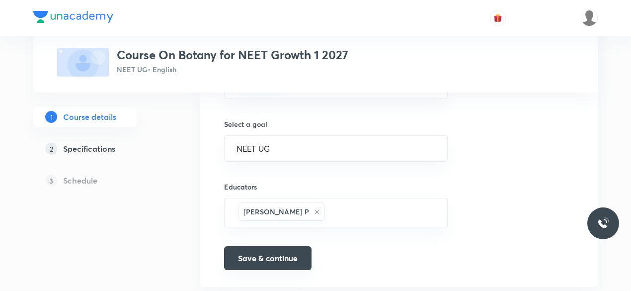
scroll to position [689, 0]
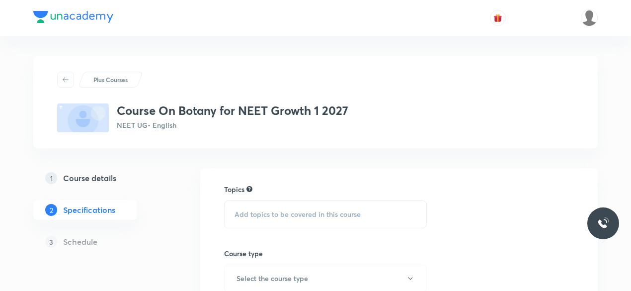
click at [285, 215] on span "Add topics to be covered in this course" at bounding box center [298, 214] width 126 height 8
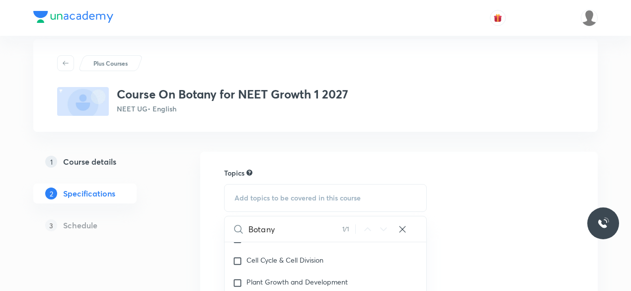
scroll to position [236, 0]
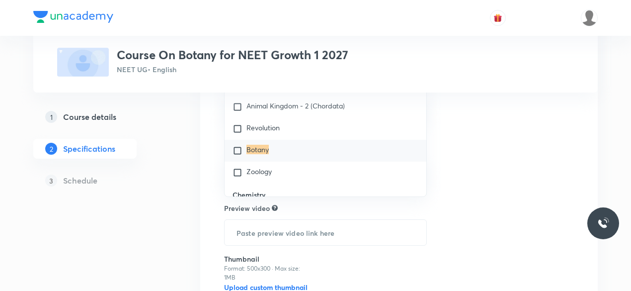
type input "Botany"
click at [253, 145] on mark "Botany" at bounding box center [257, 149] width 22 height 9
checkbox input "true"
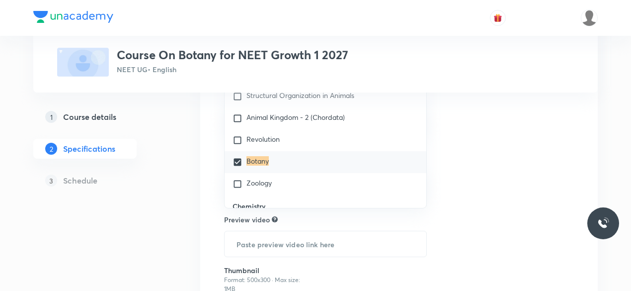
click at [494, 220] on div "Topics Botany CLEAR Botany 1 / 1 ​ Biology Previous Year & Mock Questions Diver…" at bounding box center [399, 150] width 350 height 404
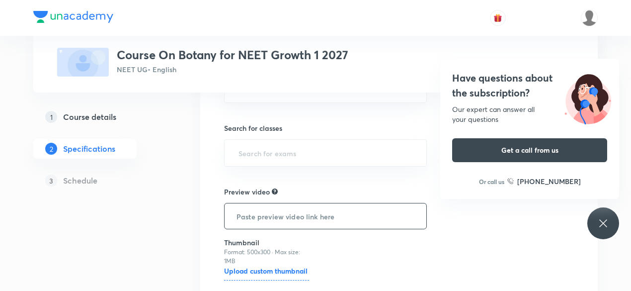
scroll to position [121, 0]
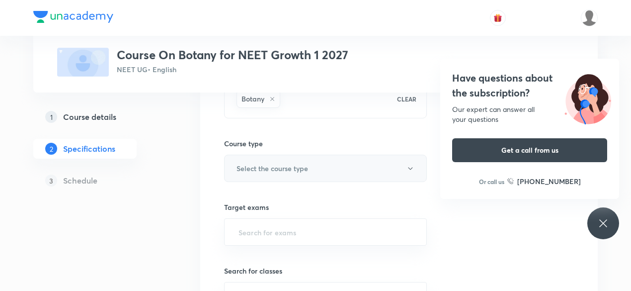
click at [404, 170] on button "Select the course type" at bounding box center [325, 168] width 203 height 27
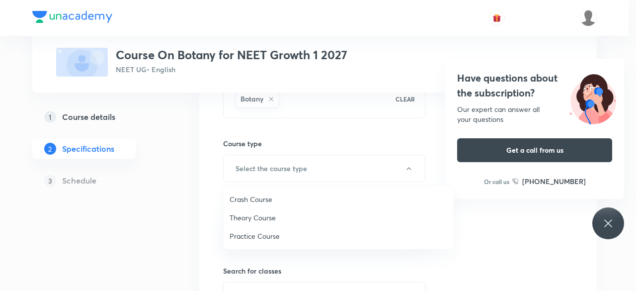
click at [274, 220] on span "Theory Course" at bounding box center [339, 217] width 218 height 10
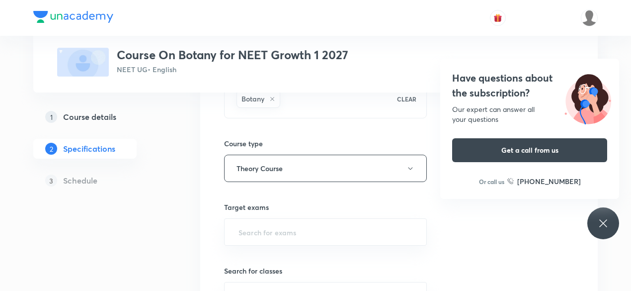
click at [606, 221] on icon at bounding box center [603, 223] width 12 height 12
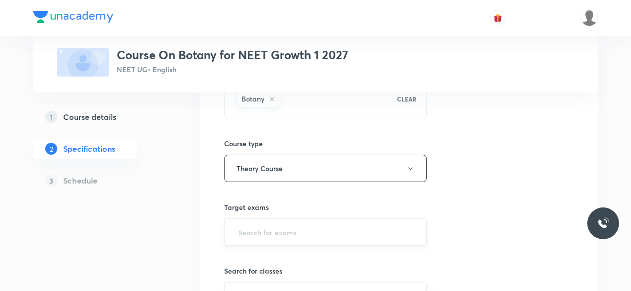
click at [341, 233] on input "text" at bounding box center [326, 232] width 178 height 18
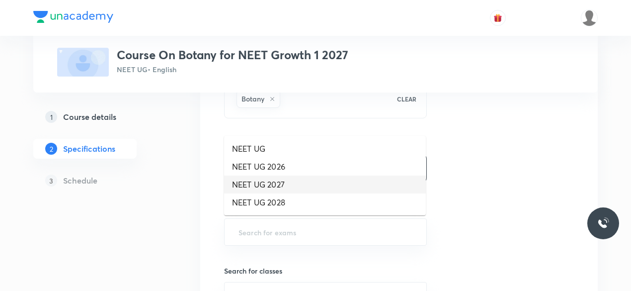
click at [290, 182] on li "NEET UG 2027" at bounding box center [325, 184] width 202 height 18
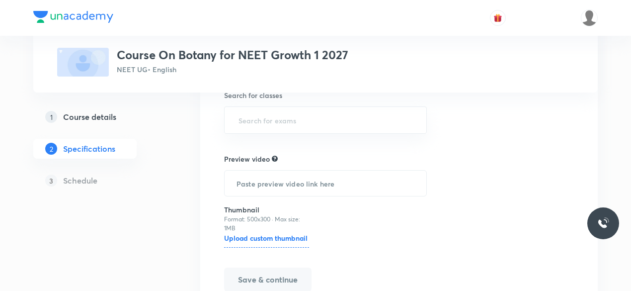
scroll to position [293, 0]
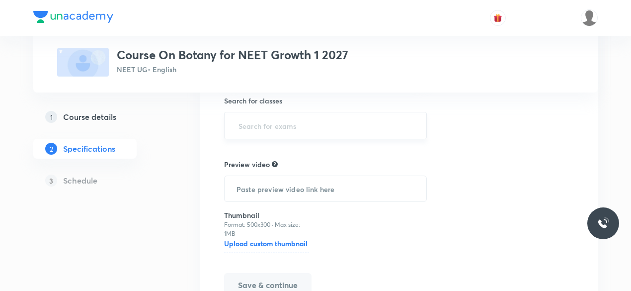
click at [328, 126] on input "text" at bounding box center [326, 125] width 178 height 18
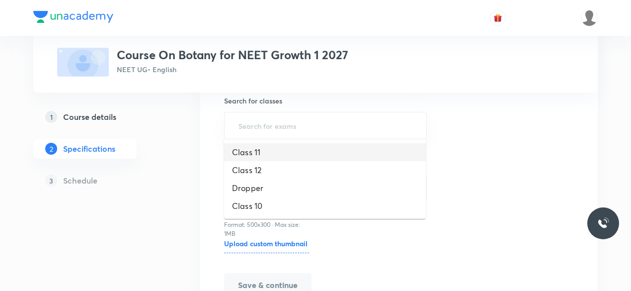
click at [281, 160] on li "Class 11" at bounding box center [325, 152] width 202 height 18
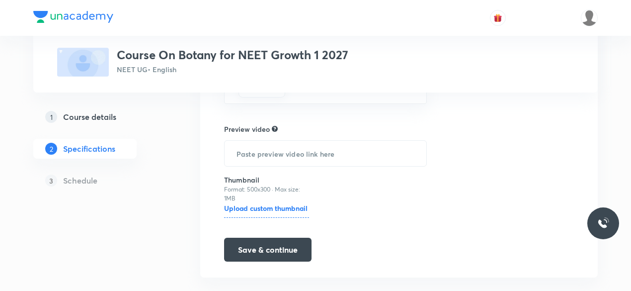
scroll to position [346, 0]
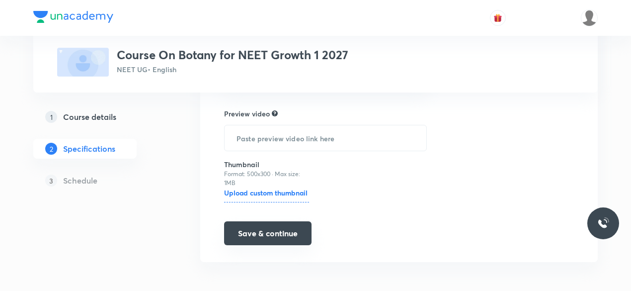
click at [265, 234] on button "Save & continue" at bounding box center [267, 233] width 87 height 24
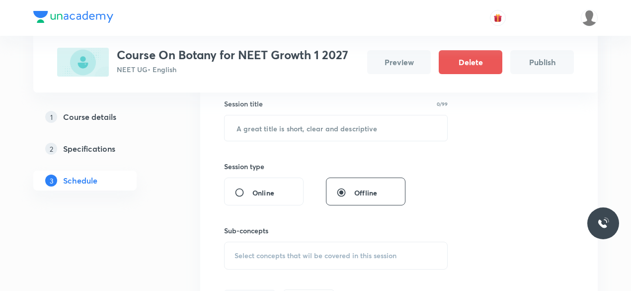
scroll to position [182, 0]
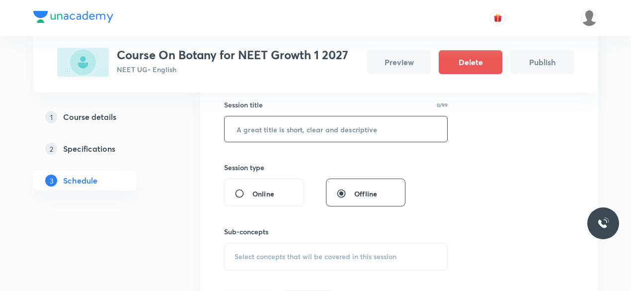
click at [314, 129] on input "text" at bounding box center [336, 128] width 223 height 25
type input "Botany"
click at [302, 252] on span "Select concepts that wil be covered in this session" at bounding box center [316, 256] width 162 height 8
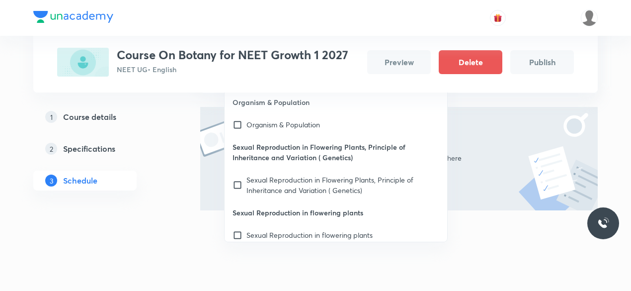
scroll to position [0, 0]
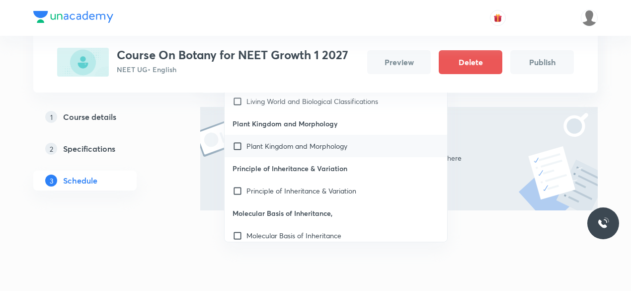
click at [237, 144] on input "checkbox" at bounding box center [240, 146] width 14 height 10
checkbox input "true"
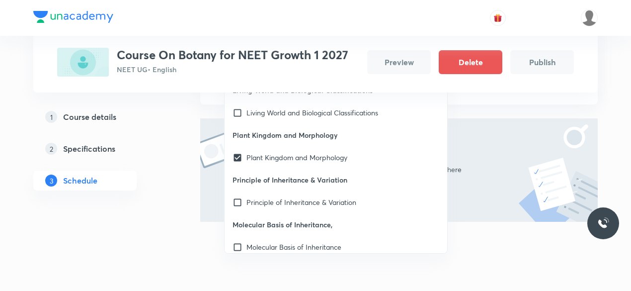
click at [525, 161] on img at bounding box center [558, 170] width 79 height 104
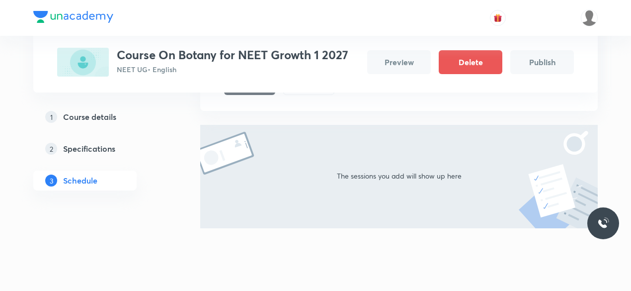
scroll to position [221, 0]
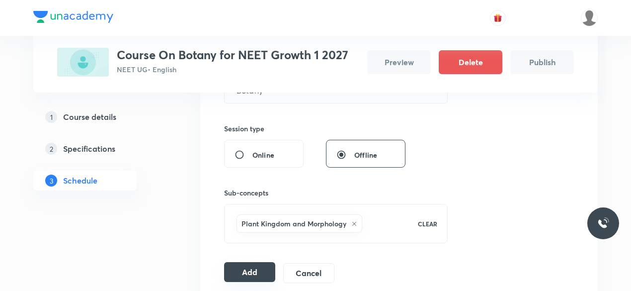
click at [259, 266] on button "Add" at bounding box center [249, 272] width 51 height 20
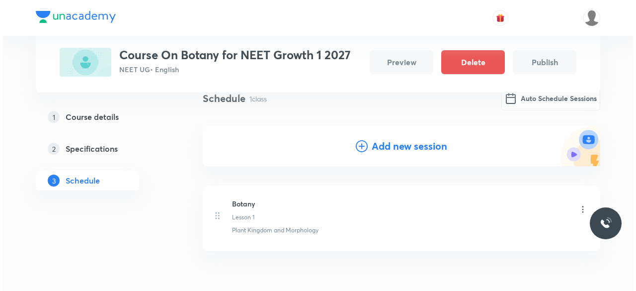
scroll to position [0, 0]
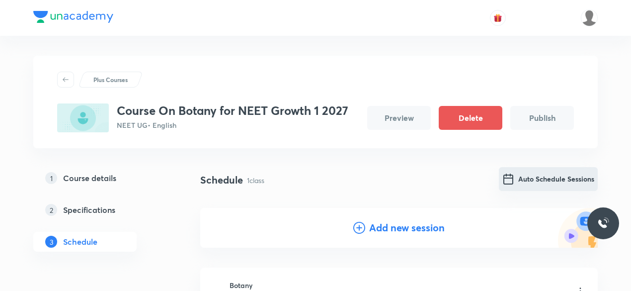
click at [538, 172] on button "Auto Schedule Sessions" at bounding box center [548, 179] width 99 height 24
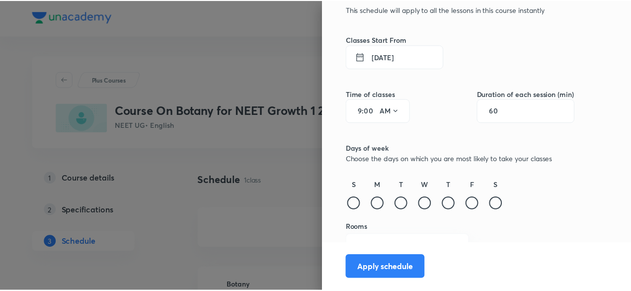
scroll to position [77, 0]
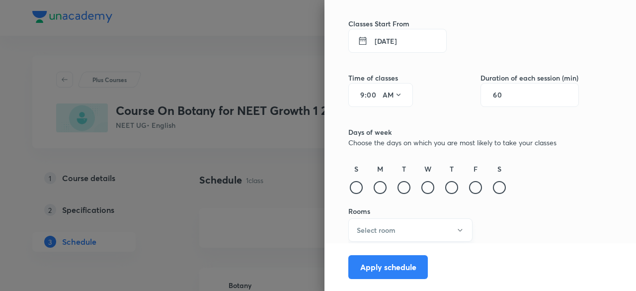
click at [413, 227] on button "Select room" at bounding box center [410, 229] width 124 height 23
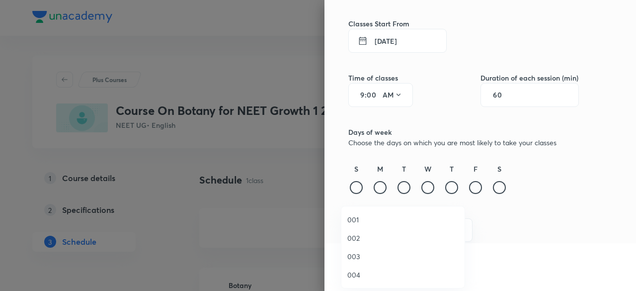
click at [360, 238] on span "002" at bounding box center [402, 238] width 111 height 10
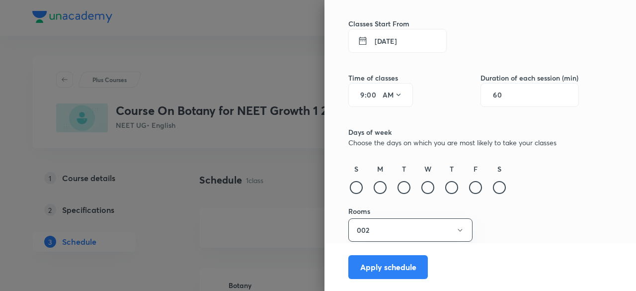
click at [398, 43] on button "5 Sep 2025" at bounding box center [397, 41] width 98 height 24
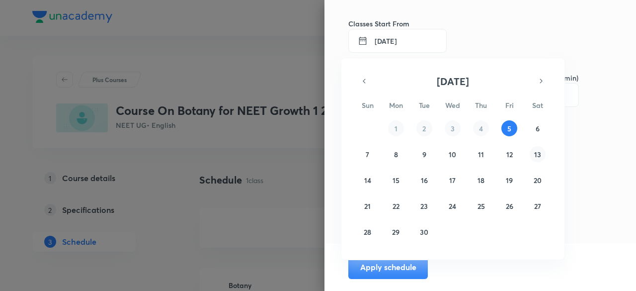
click at [543, 153] on button "13" at bounding box center [538, 154] width 16 height 16
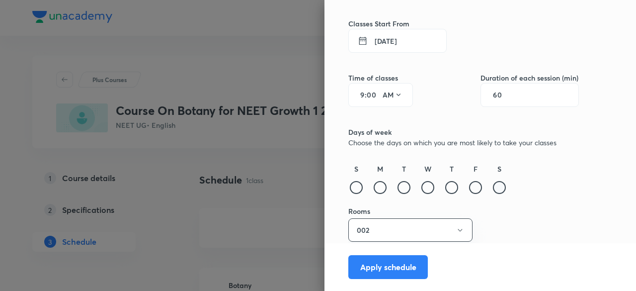
click at [493, 189] on div at bounding box center [499, 187] width 13 height 13
click at [387, 273] on button "Apply schedule" at bounding box center [388, 266] width 80 height 24
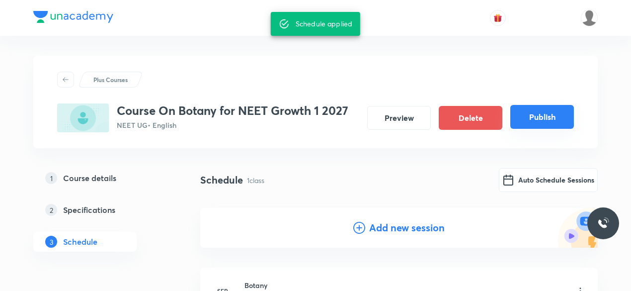
click at [558, 120] on button "Publish" at bounding box center [542, 117] width 64 height 24
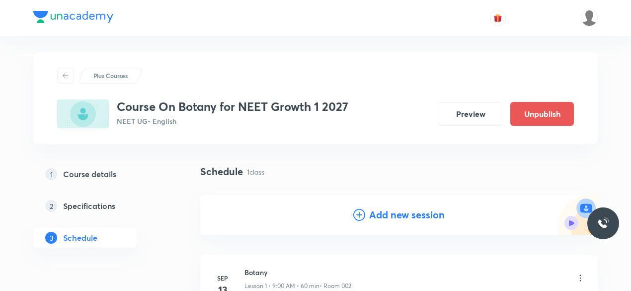
scroll to position [126, 0]
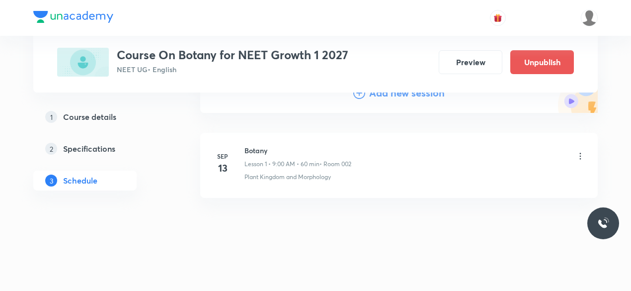
click at [103, 118] on h5 "Course details" at bounding box center [89, 117] width 53 height 12
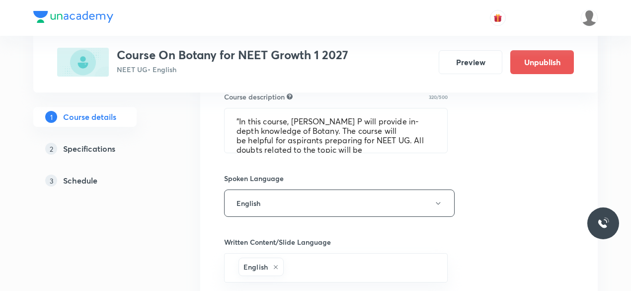
scroll to position [690, 0]
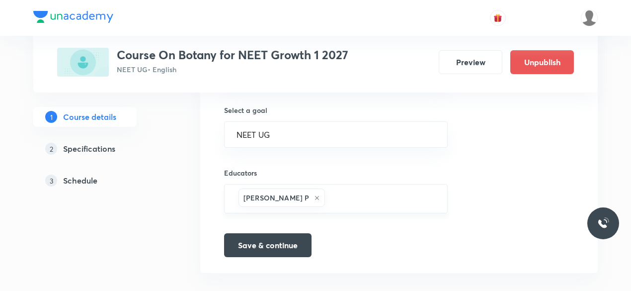
click at [327, 190] on input "text" at bounding box center [381, 198] width 108 height 18
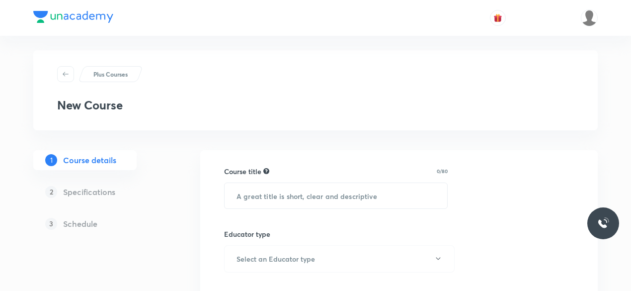
scroll to position [562, 0]
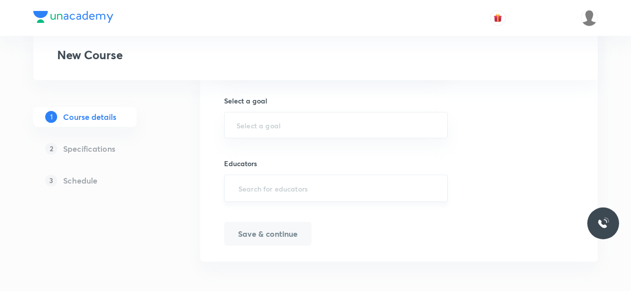
click at [293, 189] on input "text" at bounding box center [336, 188] width 199 height 18
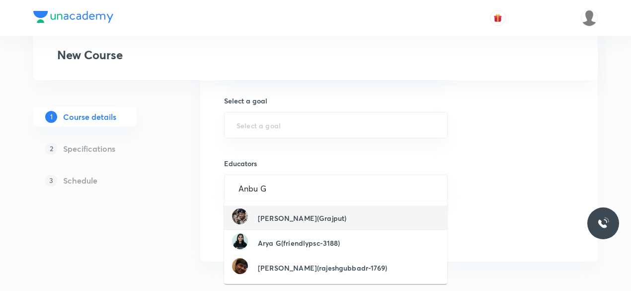
type input "Anbu G"
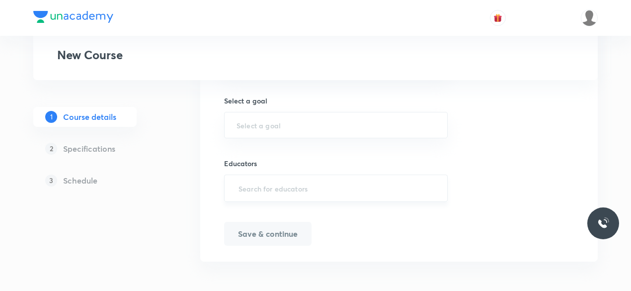
click at [288, 190] on input "text" at bounding box center [336, 188] width 199 height 18
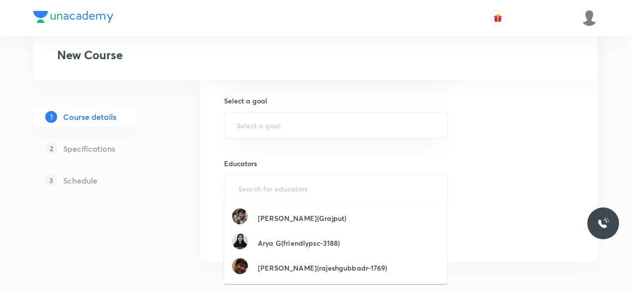
paste input "unacademy-user-FSJP0YTYBIXJ"
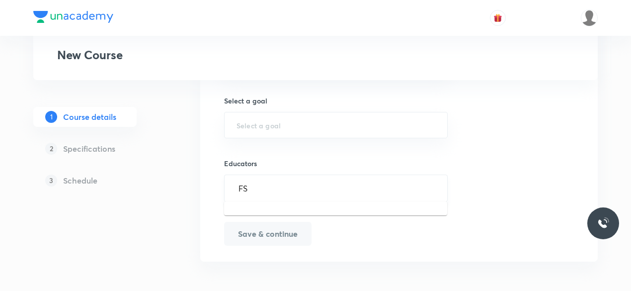
type input "F"
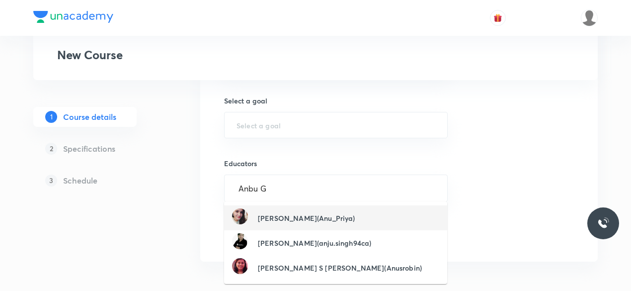
type input "Anbu G"
